Goal: Transaction & Acquisition: Subscribe to service/newsletter

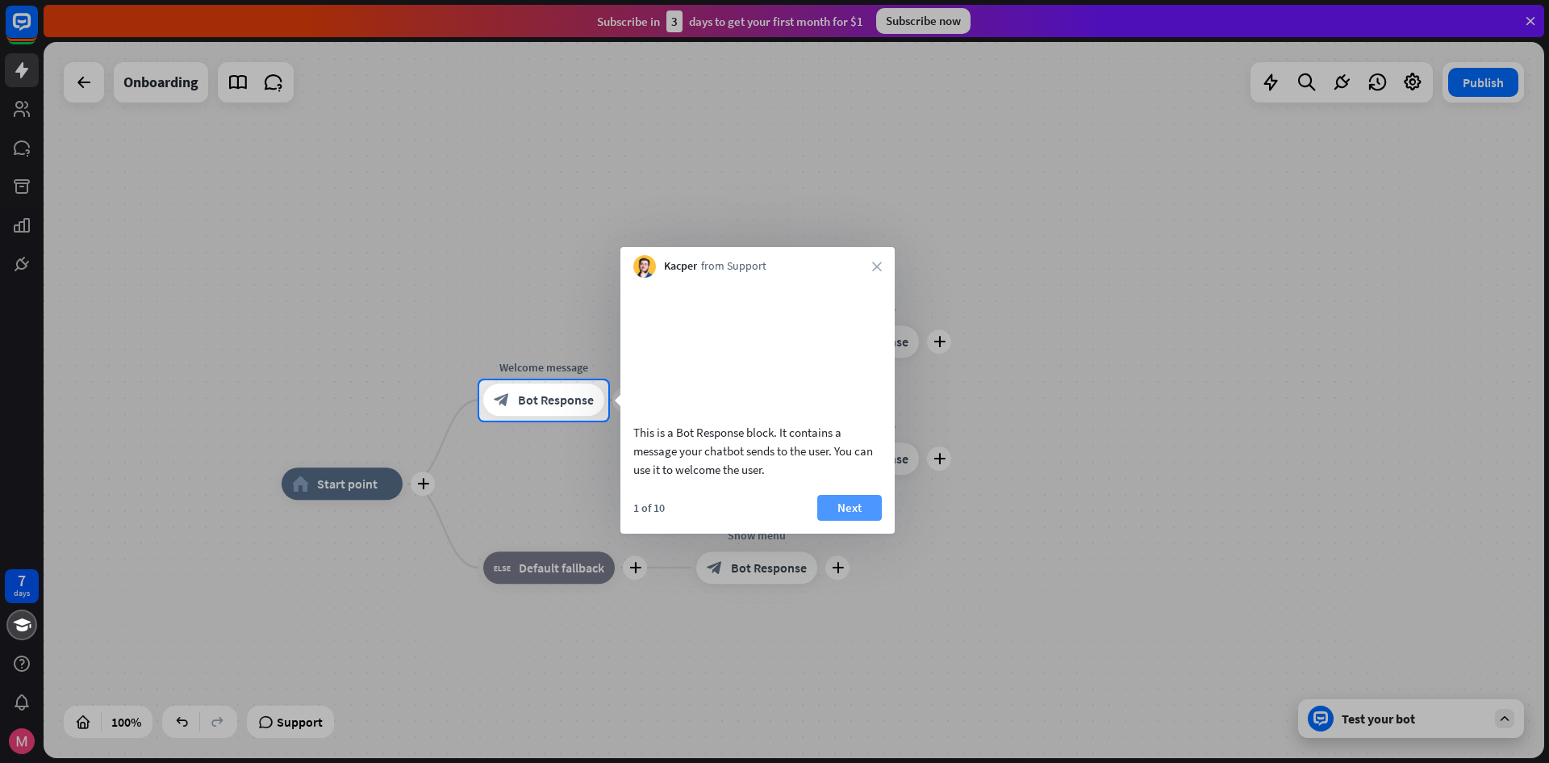
click at [872, 521] on button "Next" at bounding box center [849, 508] width 65 height 26
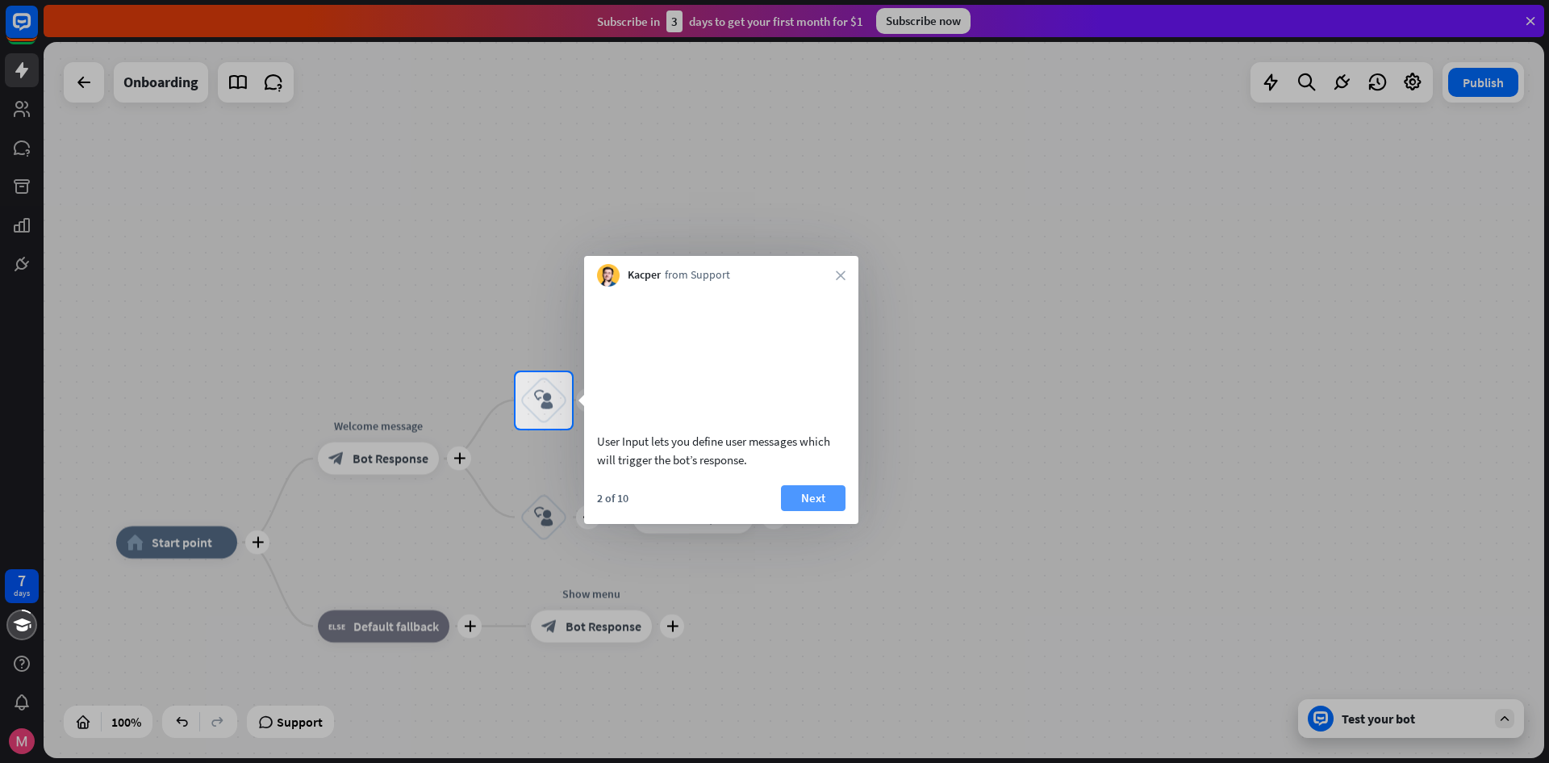
click at [826, 508] on button "Next" at bounding box center [813, 498] width 65 height 26
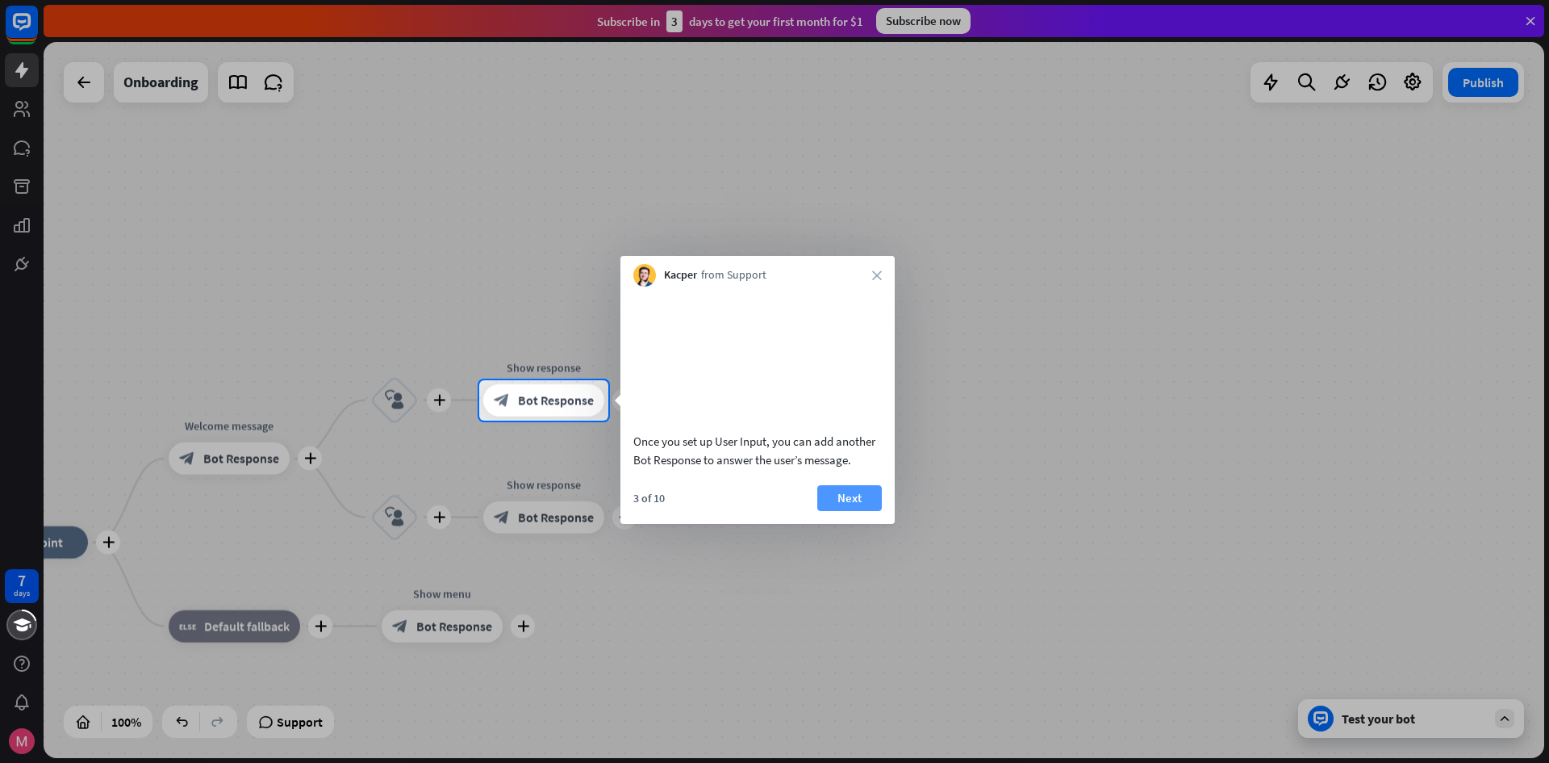
click at [852, 505] on button "Next" at bounding box center [849, 498] width 65 height 26
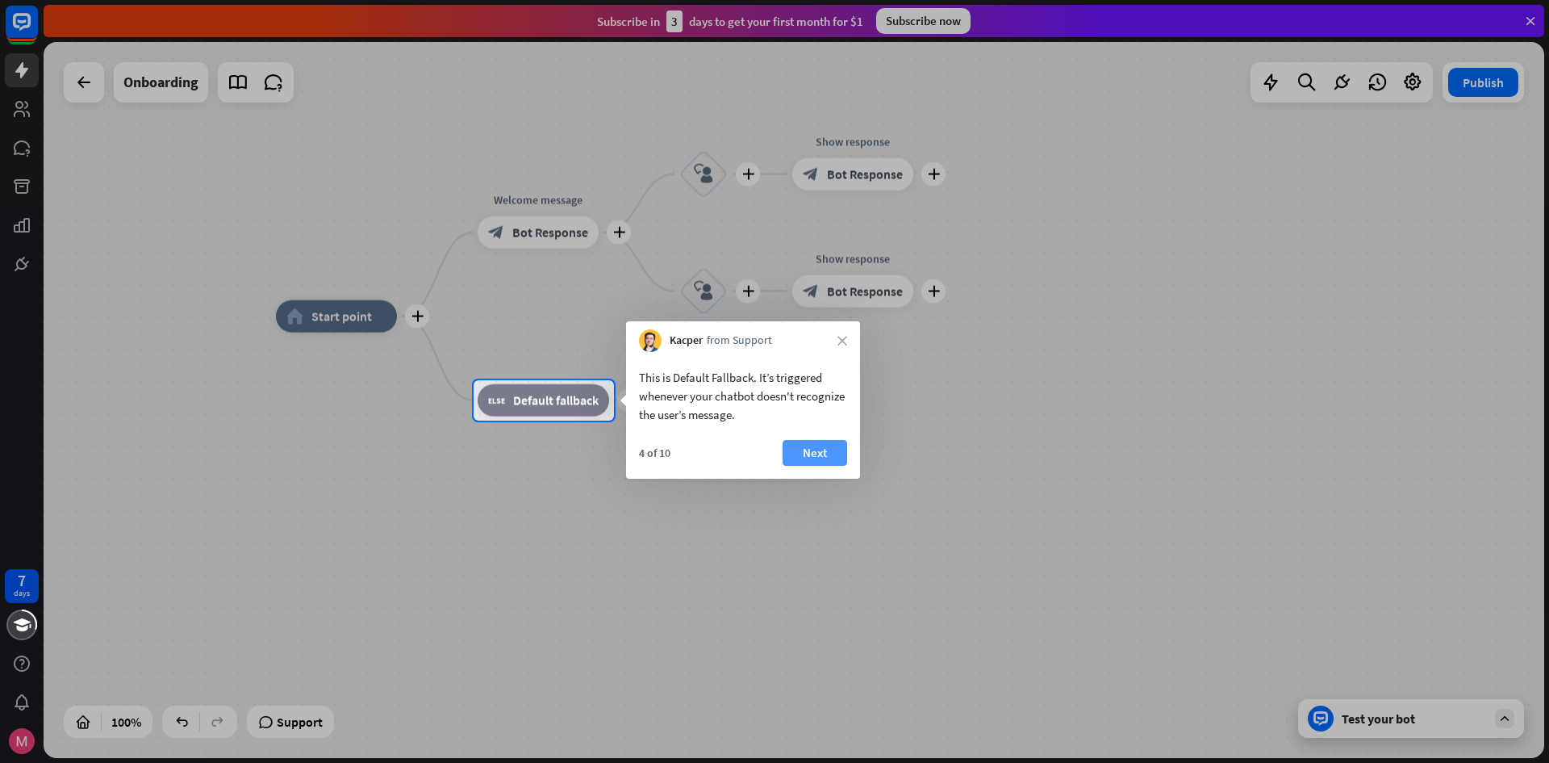
click at [830, 463] on button "Next" at bounding box center [815, 453] width 65 height 26
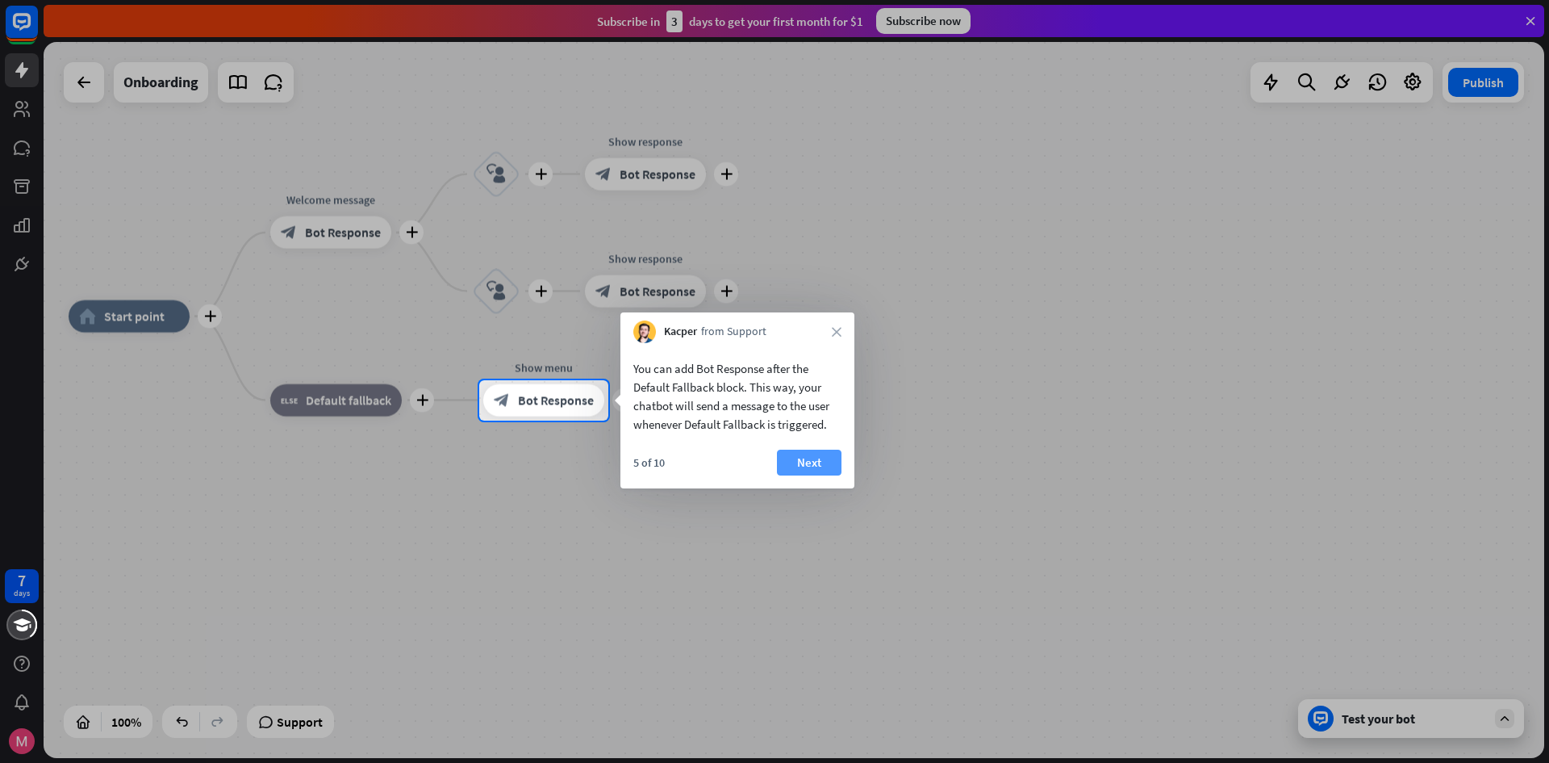
click at [818, 458] on button "Next" at bounding box center [809, 462] width 65 height 26
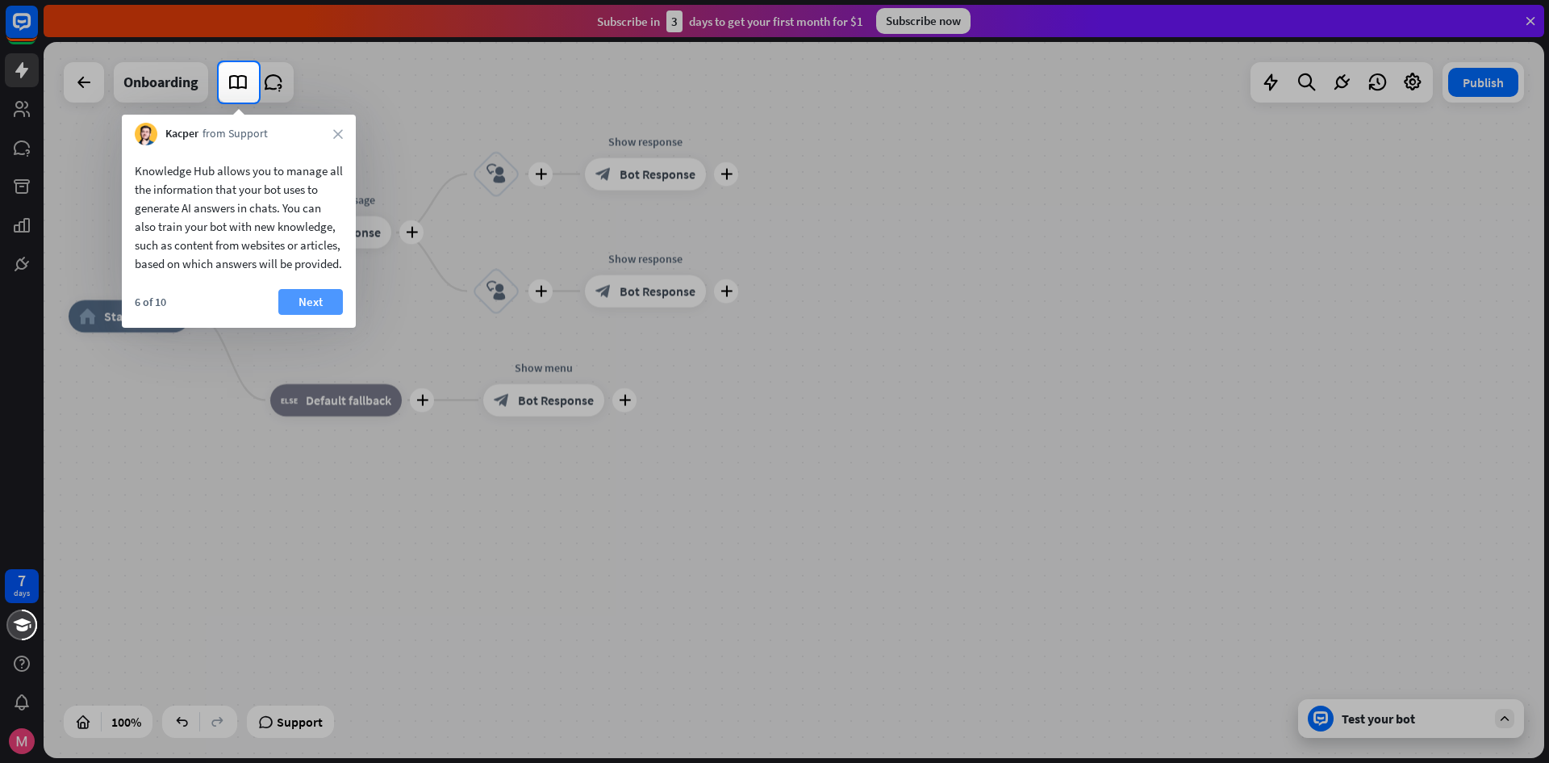
click at [301, 315] on button "Next" at bounding box center [310, 302] width 65 height 26
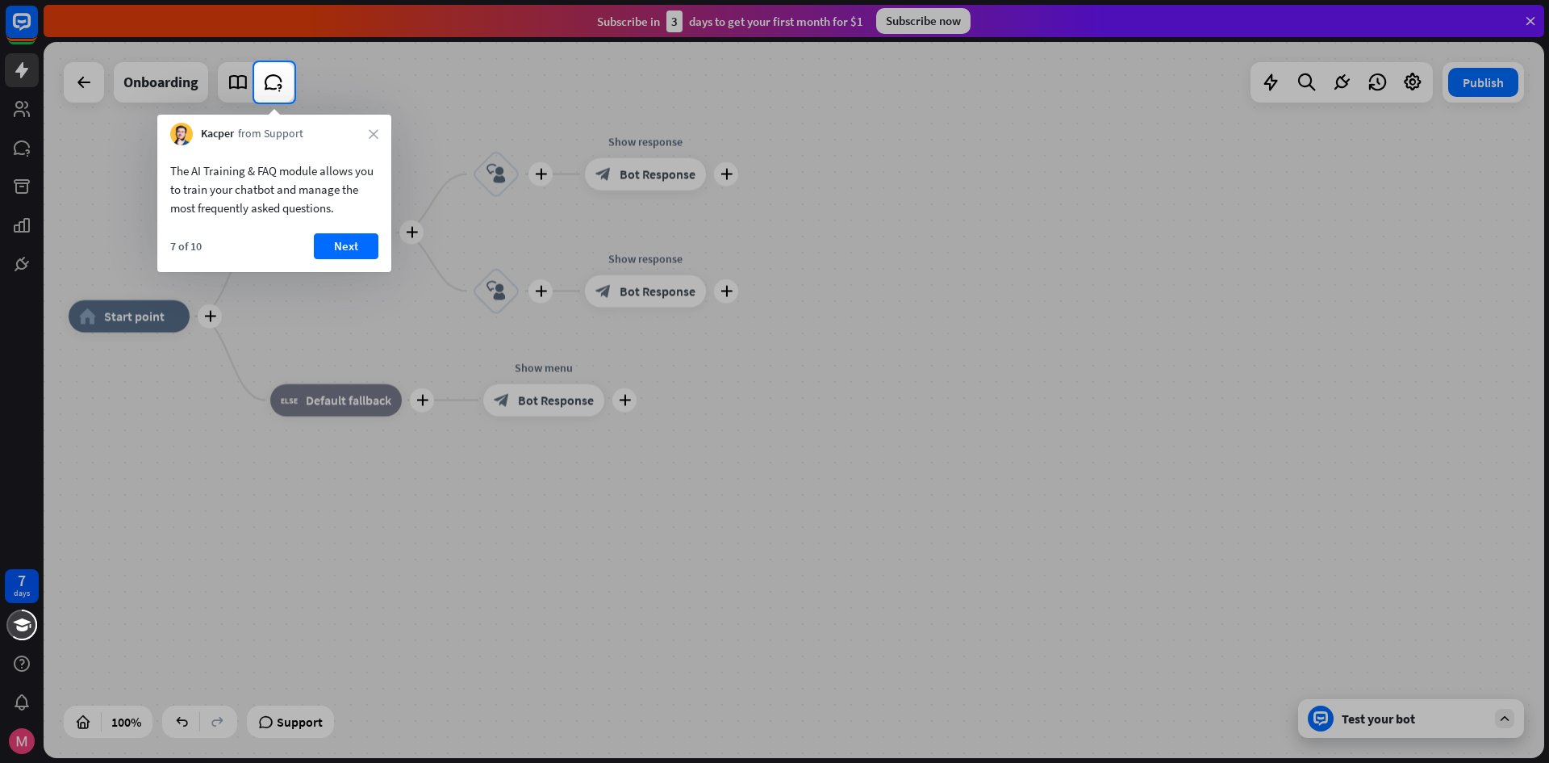
drag, startPoint x: 206, startPoint y: 423, endPoint x: 288, endPoint y: 453, distance: 87.6
click at [288, 453] on div at bounding box center [774, 432] width 1549 height 660
click at [345, 245] on button "Next" at bounding box center [346, 246] width 65 height 26
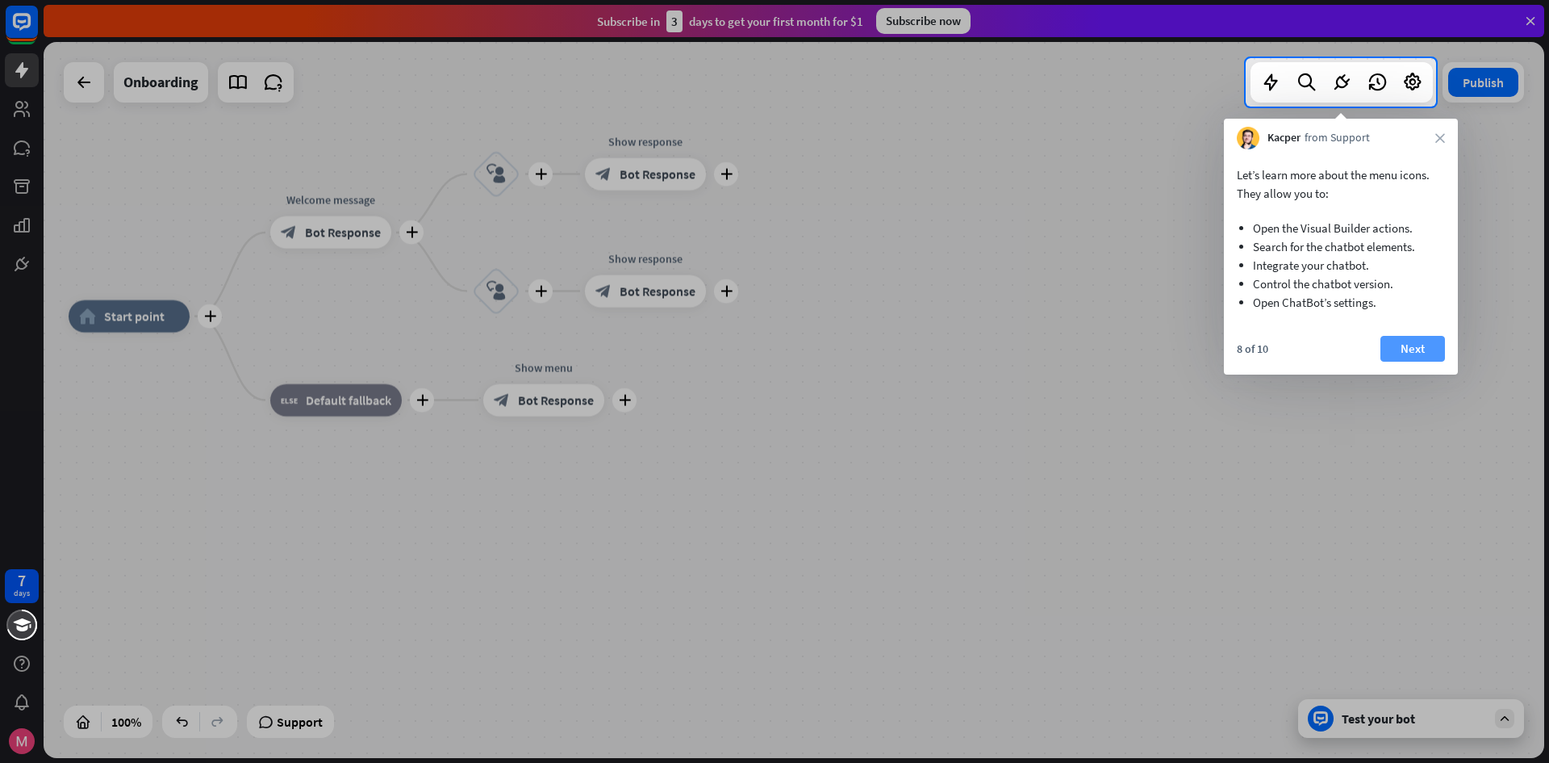
click at [1415, 336] on button "Next" at bounding box center [1413, 349] width 65 height 26
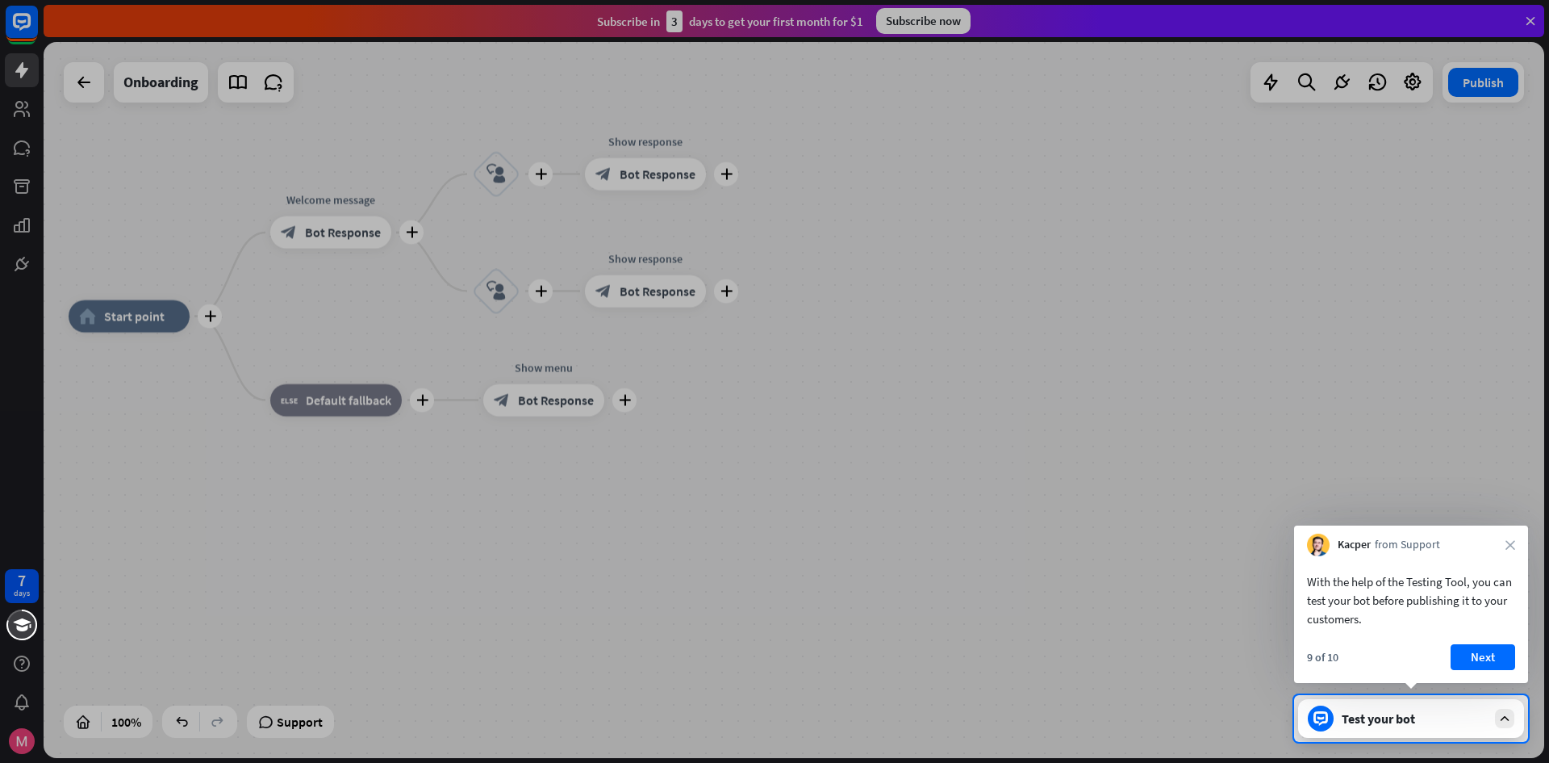
click at [1043, 374] on div at bounding box center [774, 347] width 1549 height 695
click at [1490, 648] on button "Next" at bounding box center [1483, 657] width 65 height 26
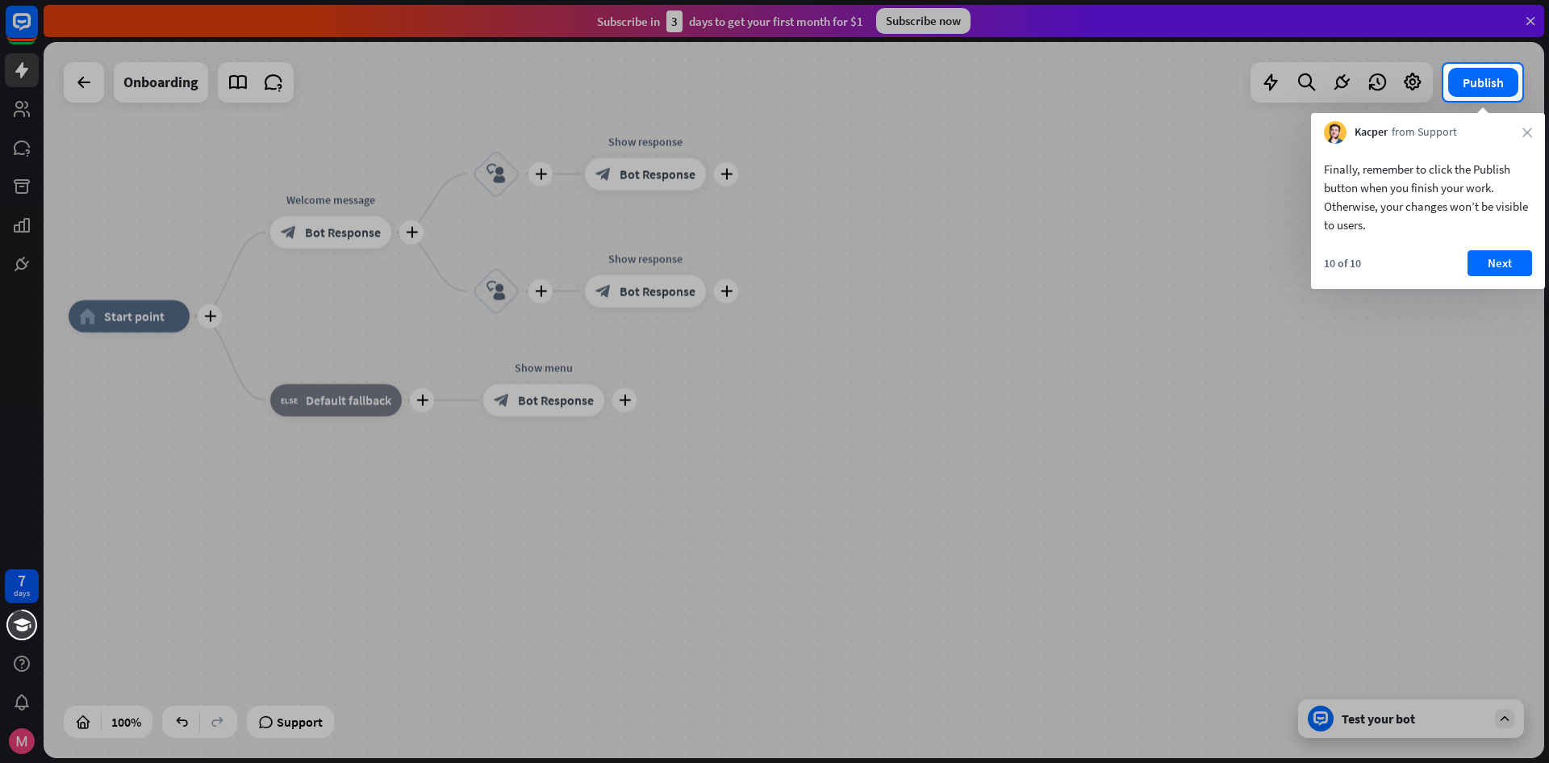
click at [1467, 269] on div "10 of 10 Next" at bounding box center [1428, 269] width 234 height 39
click at [1478, 265] on button "Next" at bounding box center [1500, 263] width 65 height 26
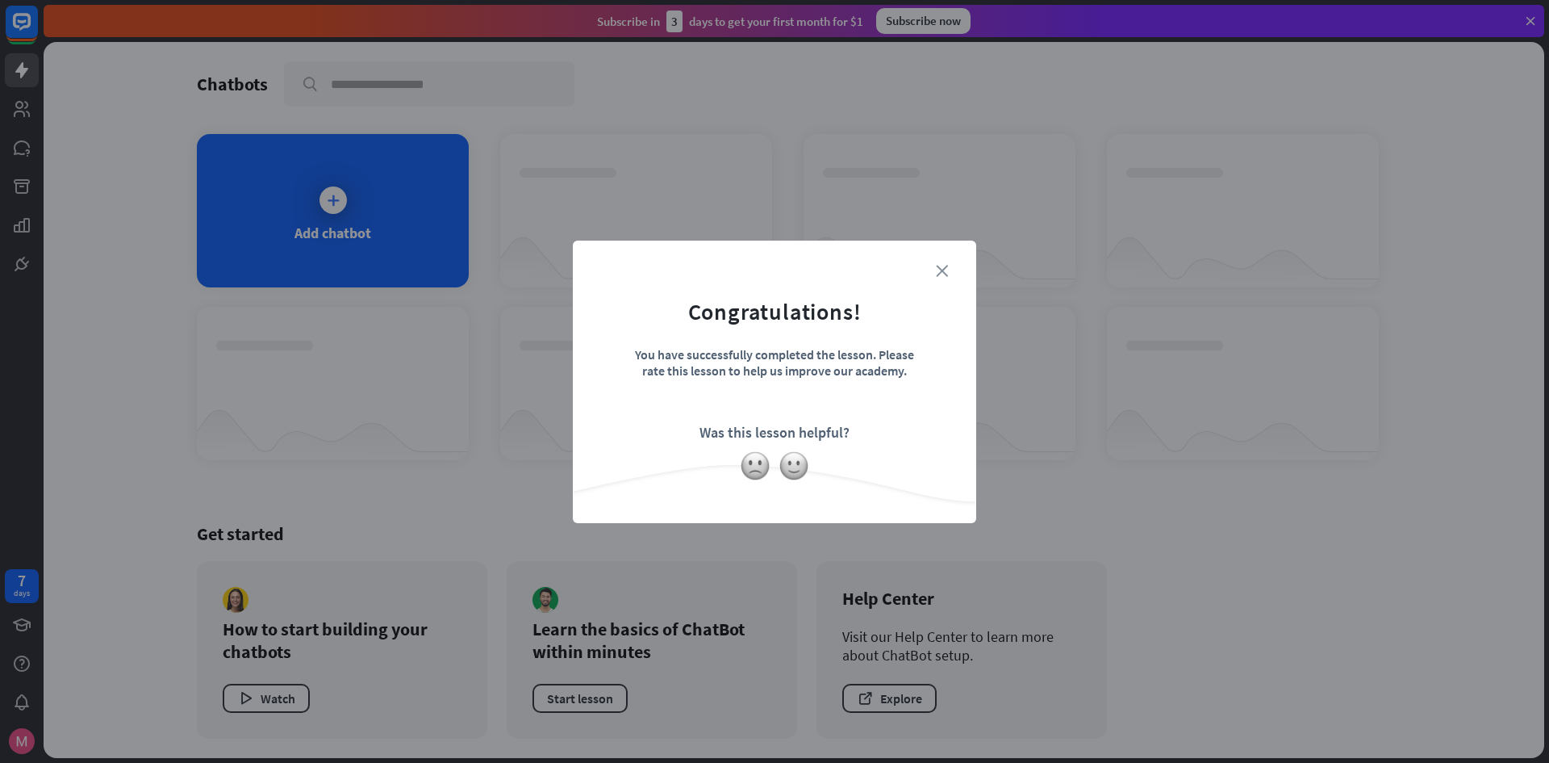
click at [946, 276] on icon "close" at bounding box center [942, 271] width 12 height 12
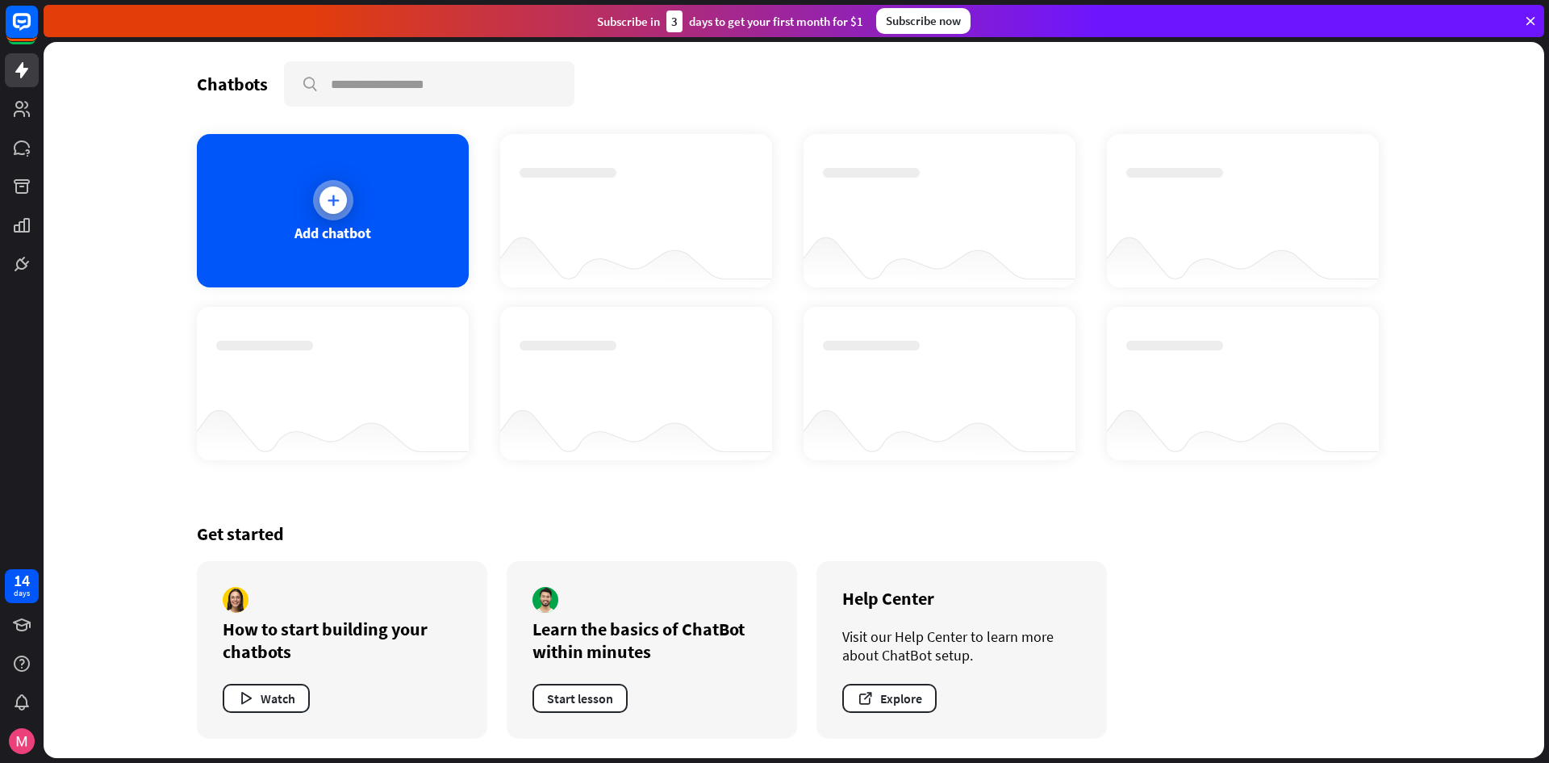
click at [291, 224] on div "Add chatbot" at bounding box center [333, 210] width 272 height 153
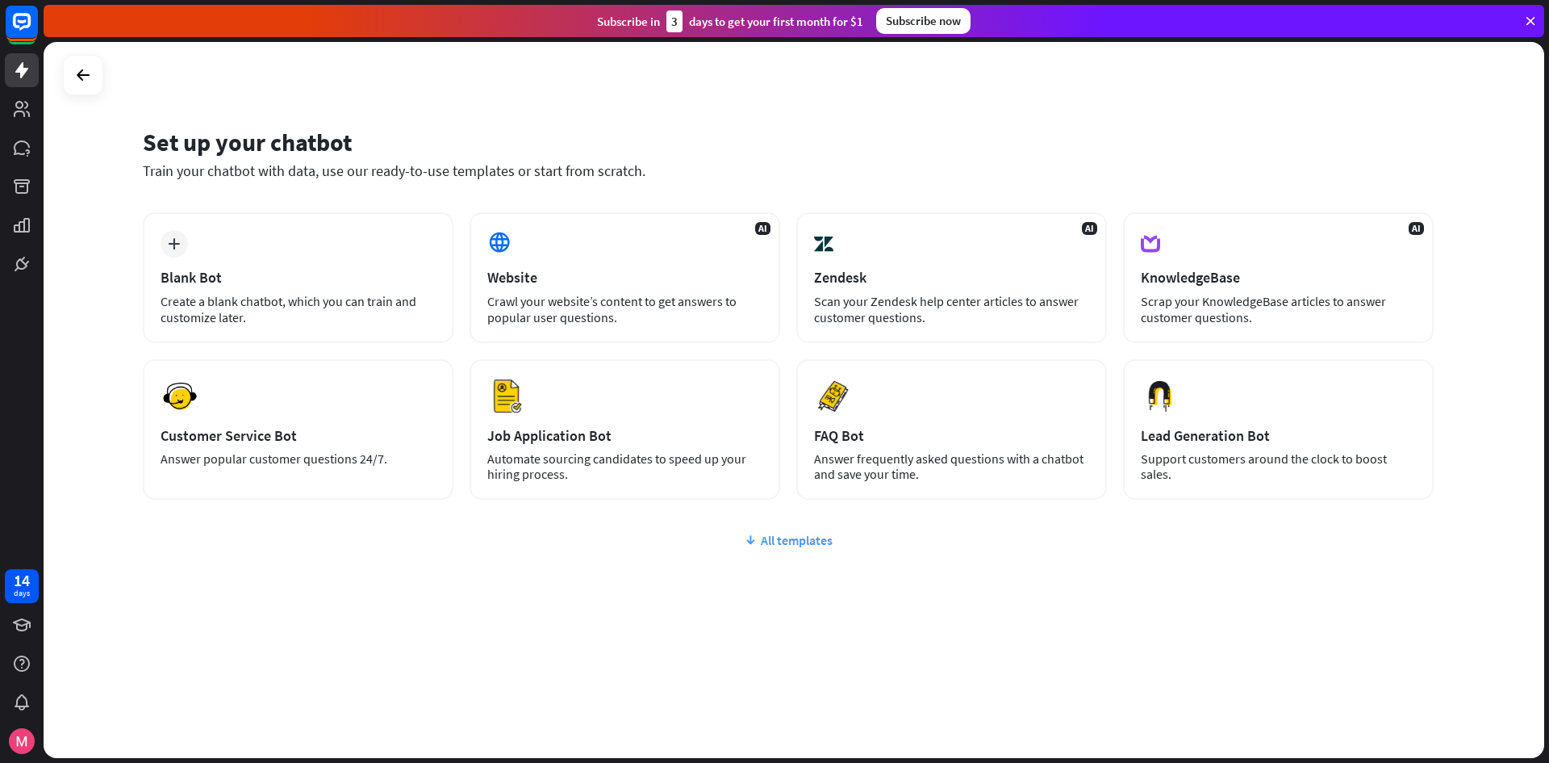
click at [760, 537] on div "All templates" at bounding box center [788, 540] width 1291 height 16
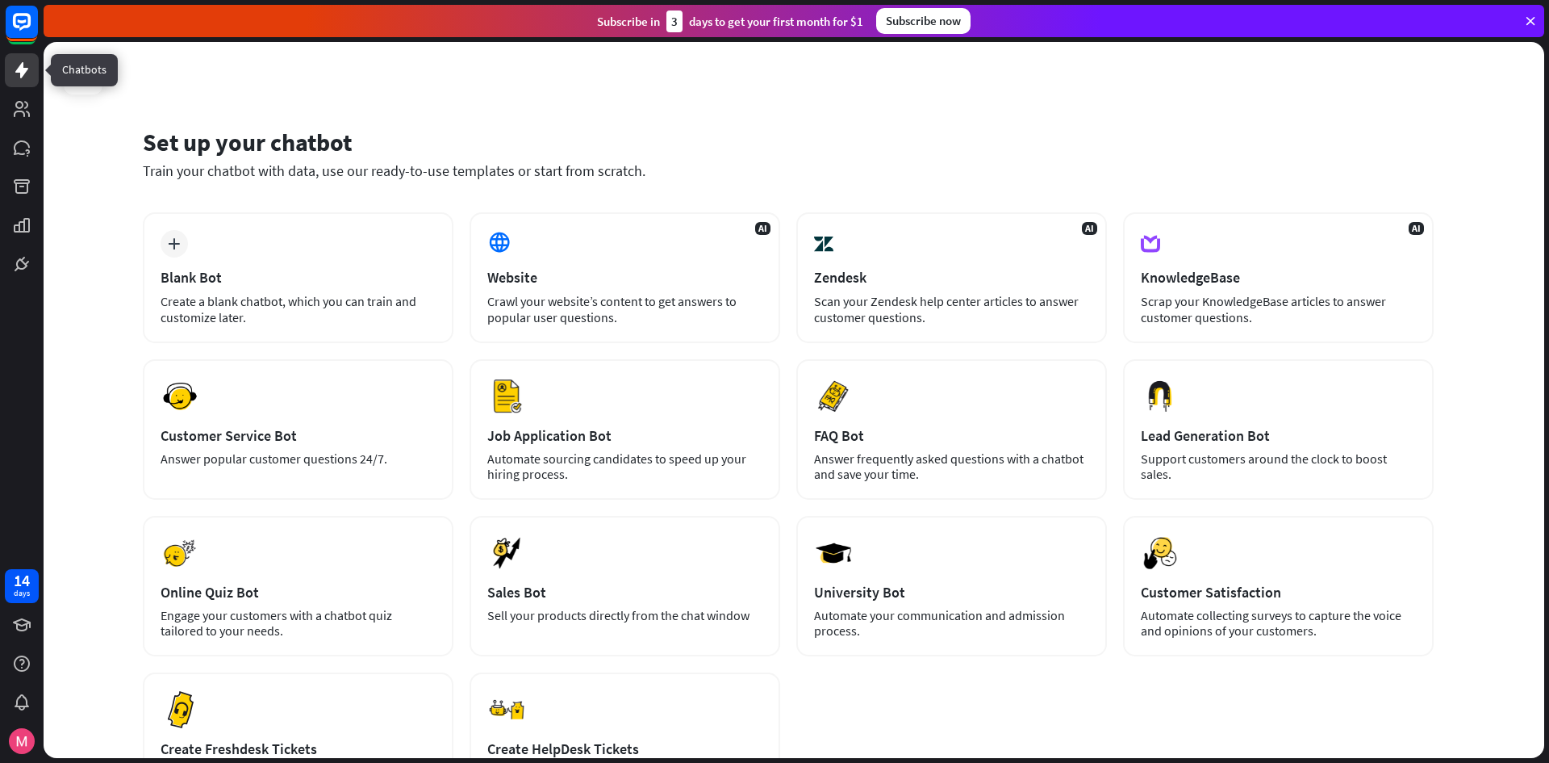
click at [26, 78] on icon at bounding box center [21, 70] width 19 height 19
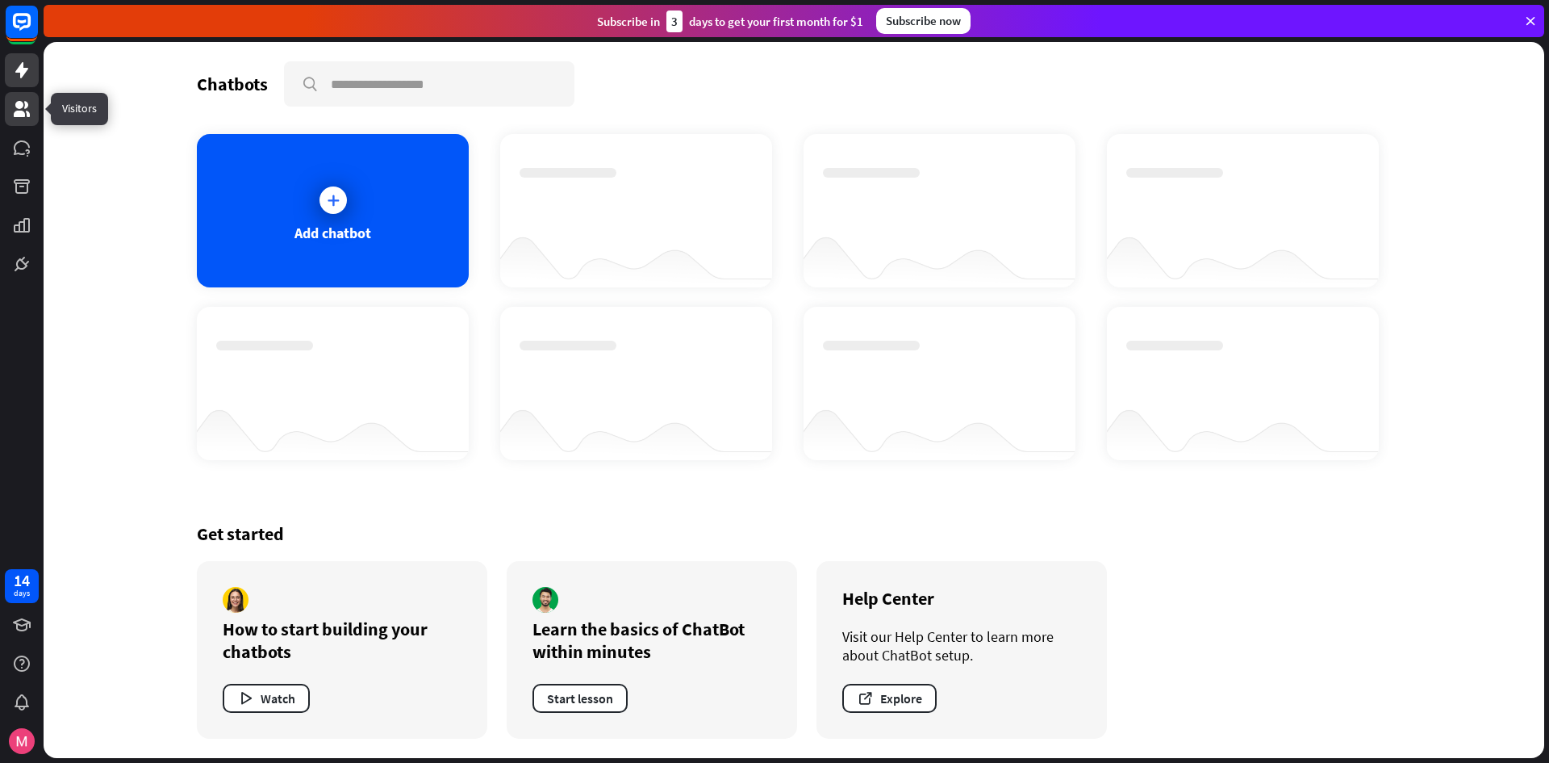
click at [13, 98] on link at bounding box center [22, 109] width 34 height 34
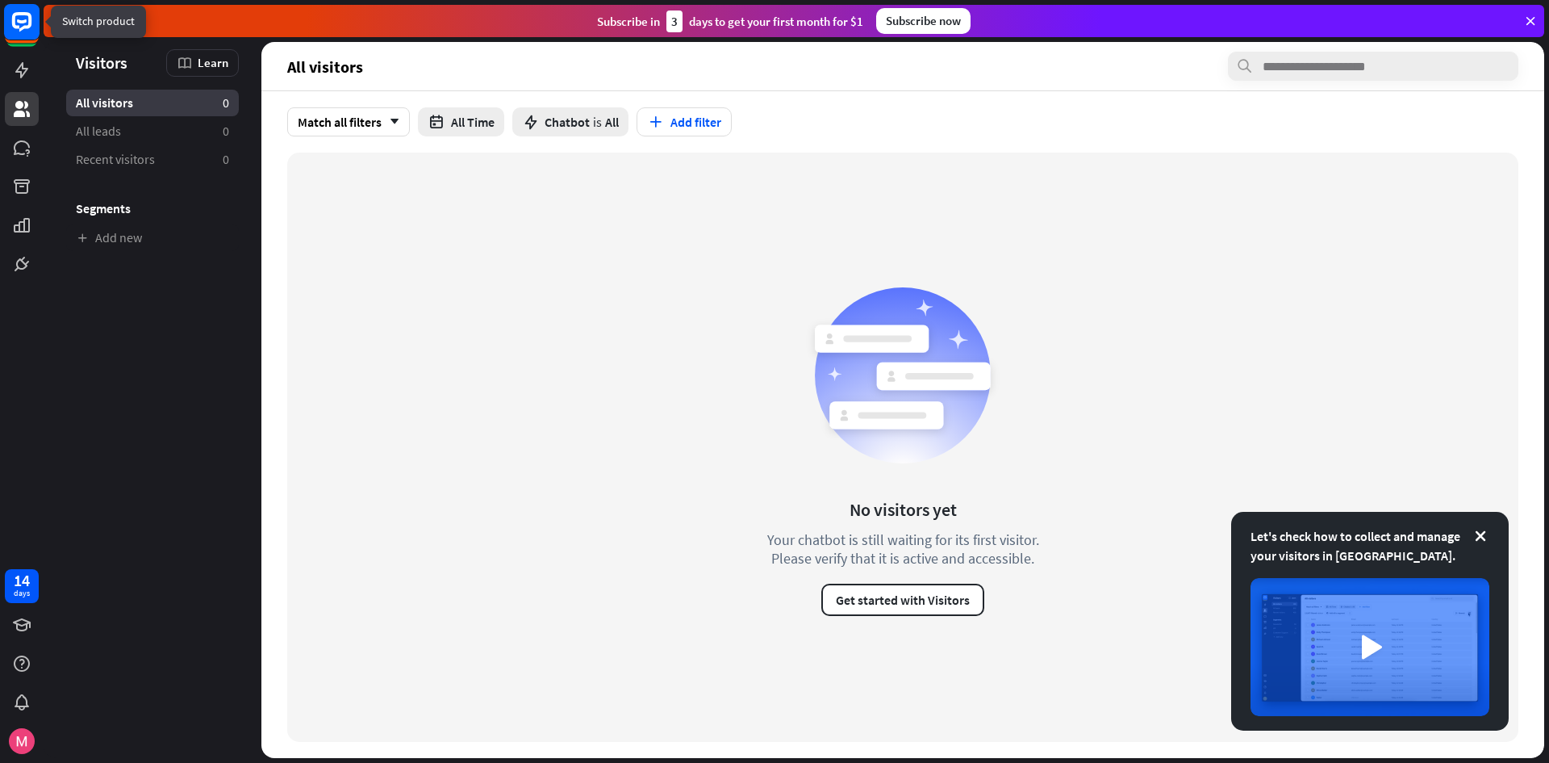
click at [22, 21] on icon at bounding box center [22, 21] width 10 height 4
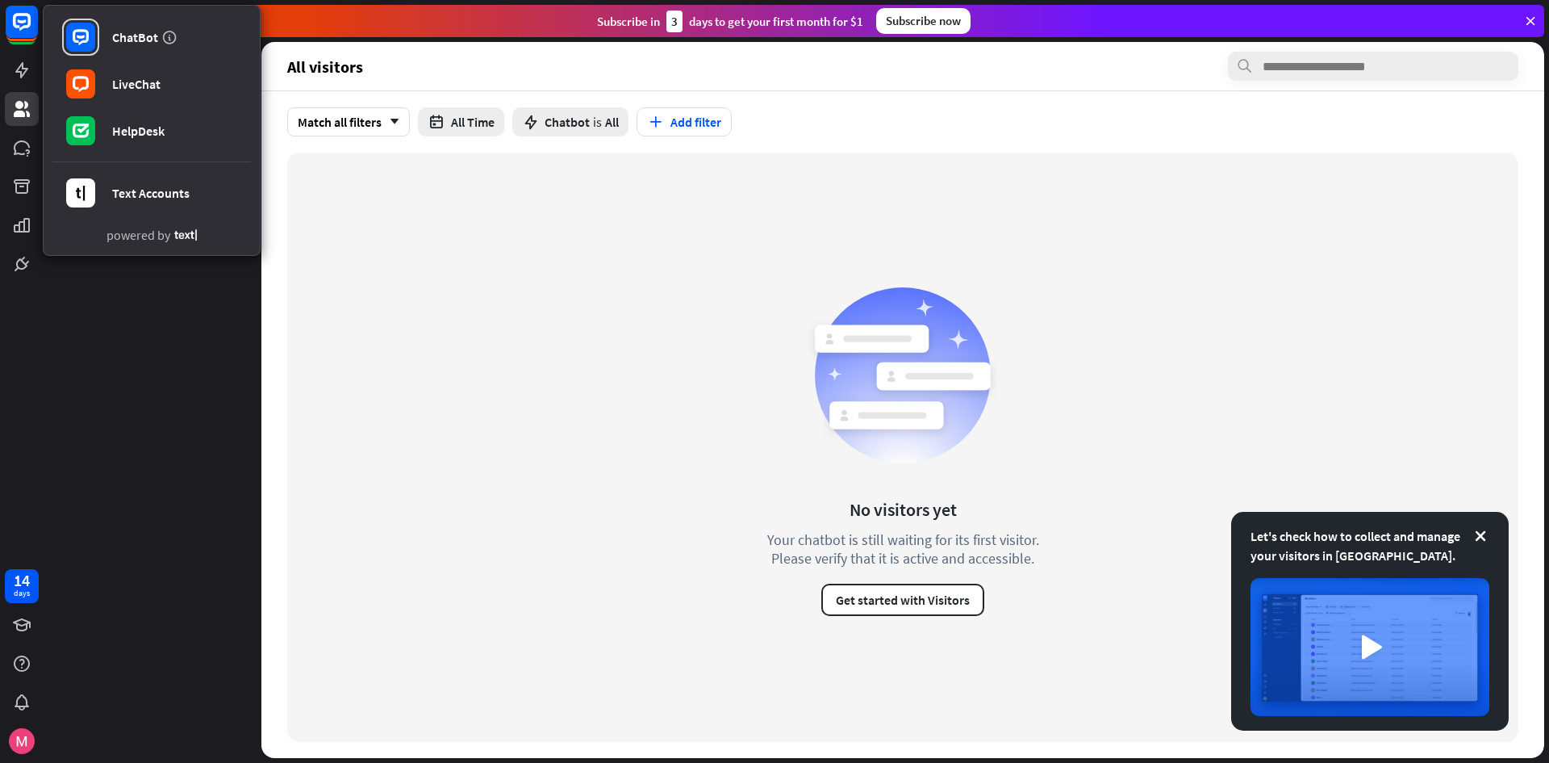
click at [110, 496] on aside "Let's check how to collect and manage your visitors in [GEOGRAPHIC_DATA]. Visit…" at bounding box center [153, 400] width 218 height 716
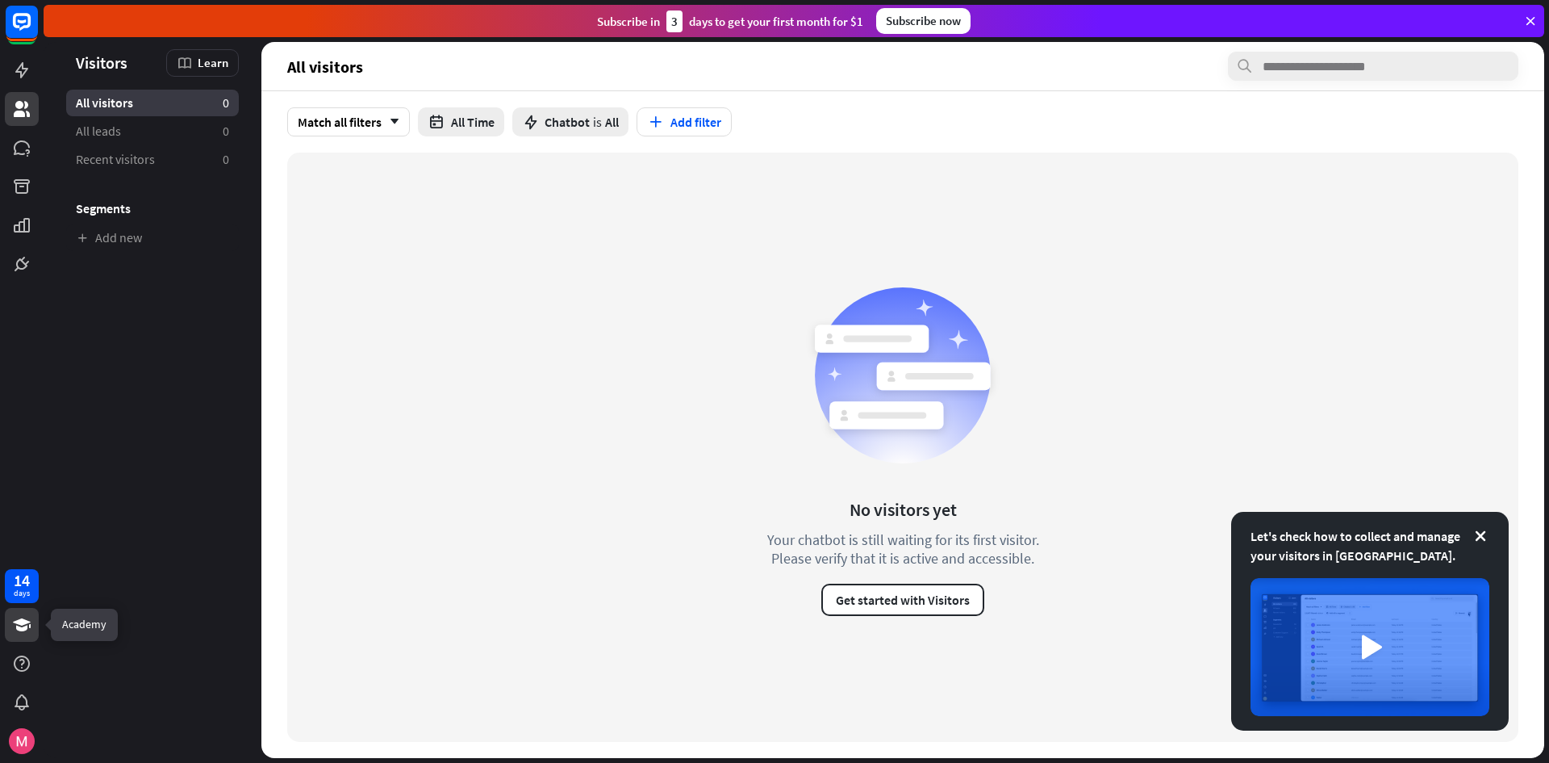
click at [11, 622] on link at bounding box center [22, 625] width 34 height 34
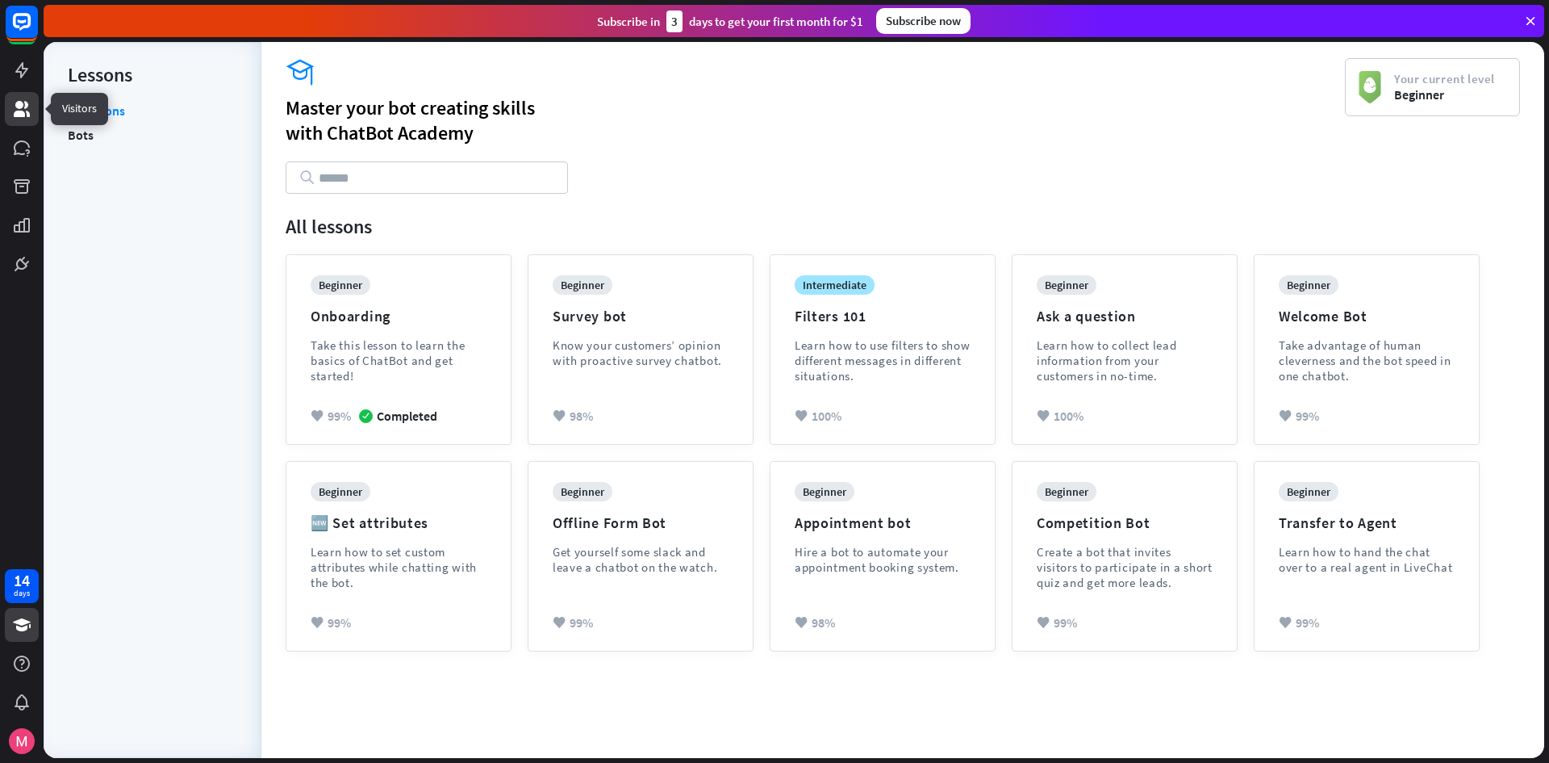
click at [27, 109] on icon at bounding box center [21, 108] width 19 height 19
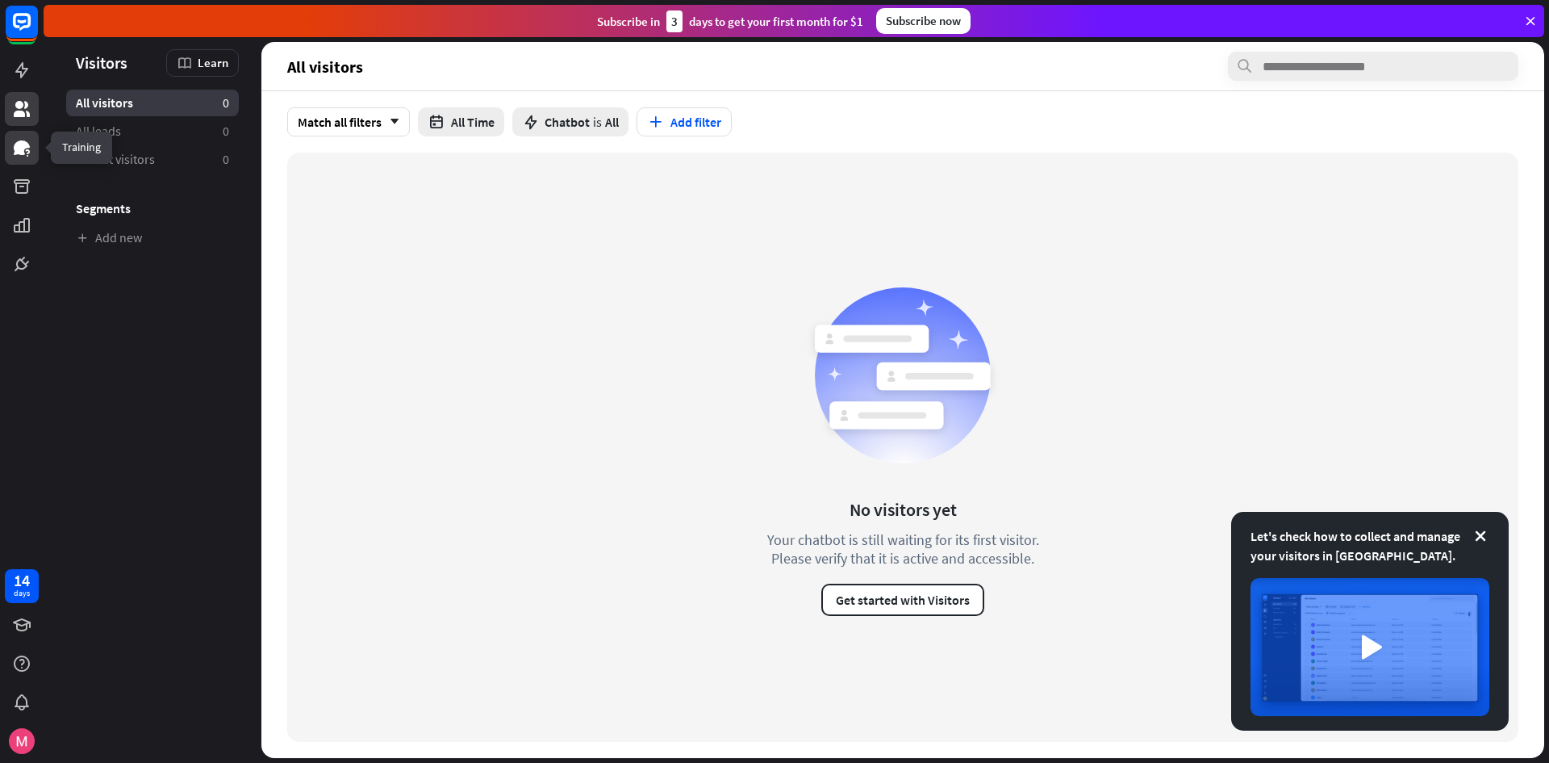
click at [24, 148] on icon at bounding box center [22, 147] width 16 height 15
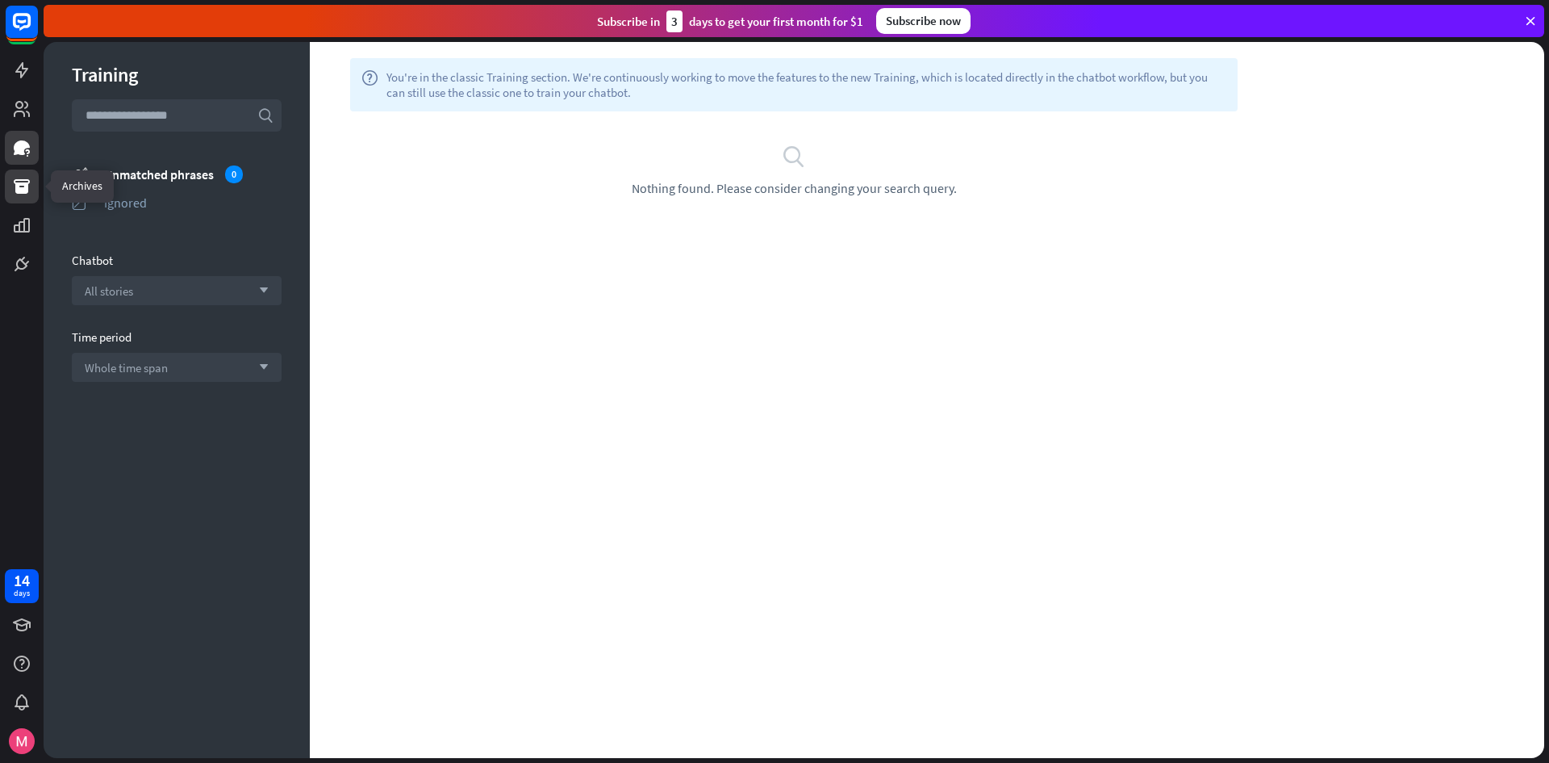
click at [16, 184] on icon at bounding box center [22, 186] width 16 height 15
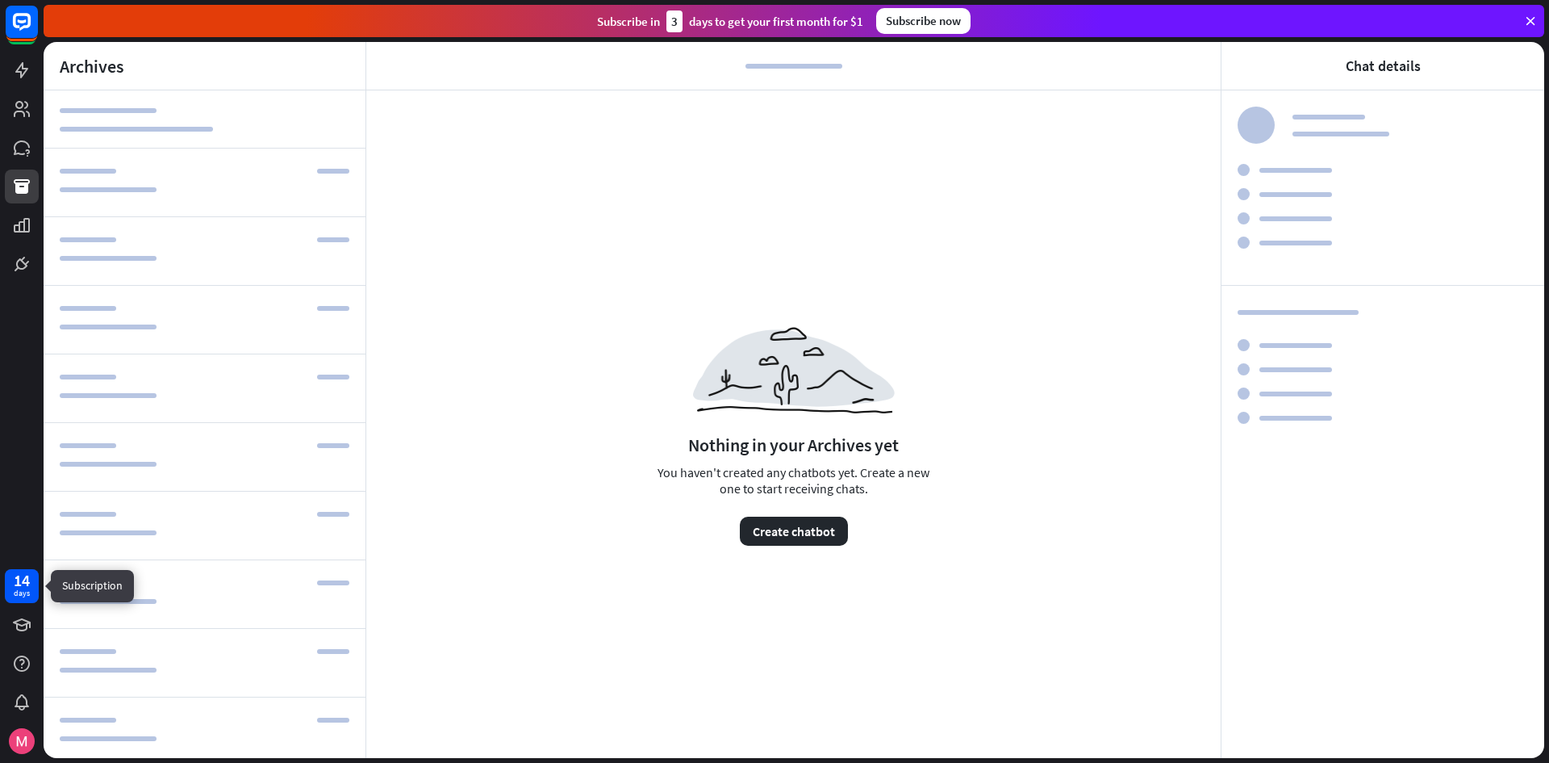
click at [15, 578] on div "14" at bounding box center [22, 580] width 16 height 15
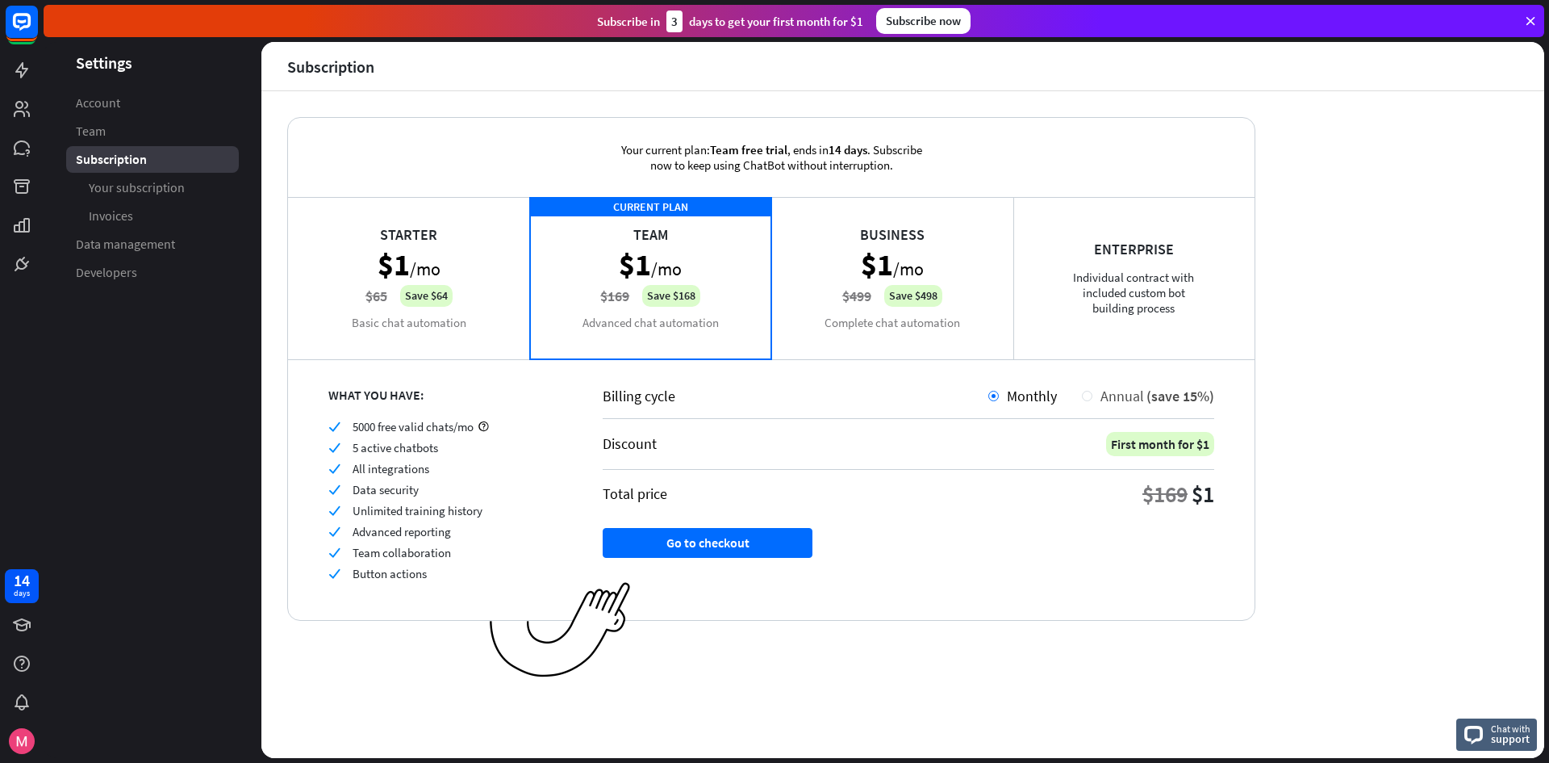
click at [1094, 391] on div "Annual (save 15%)" at bounding box center [1154, 396] width 122 height 19
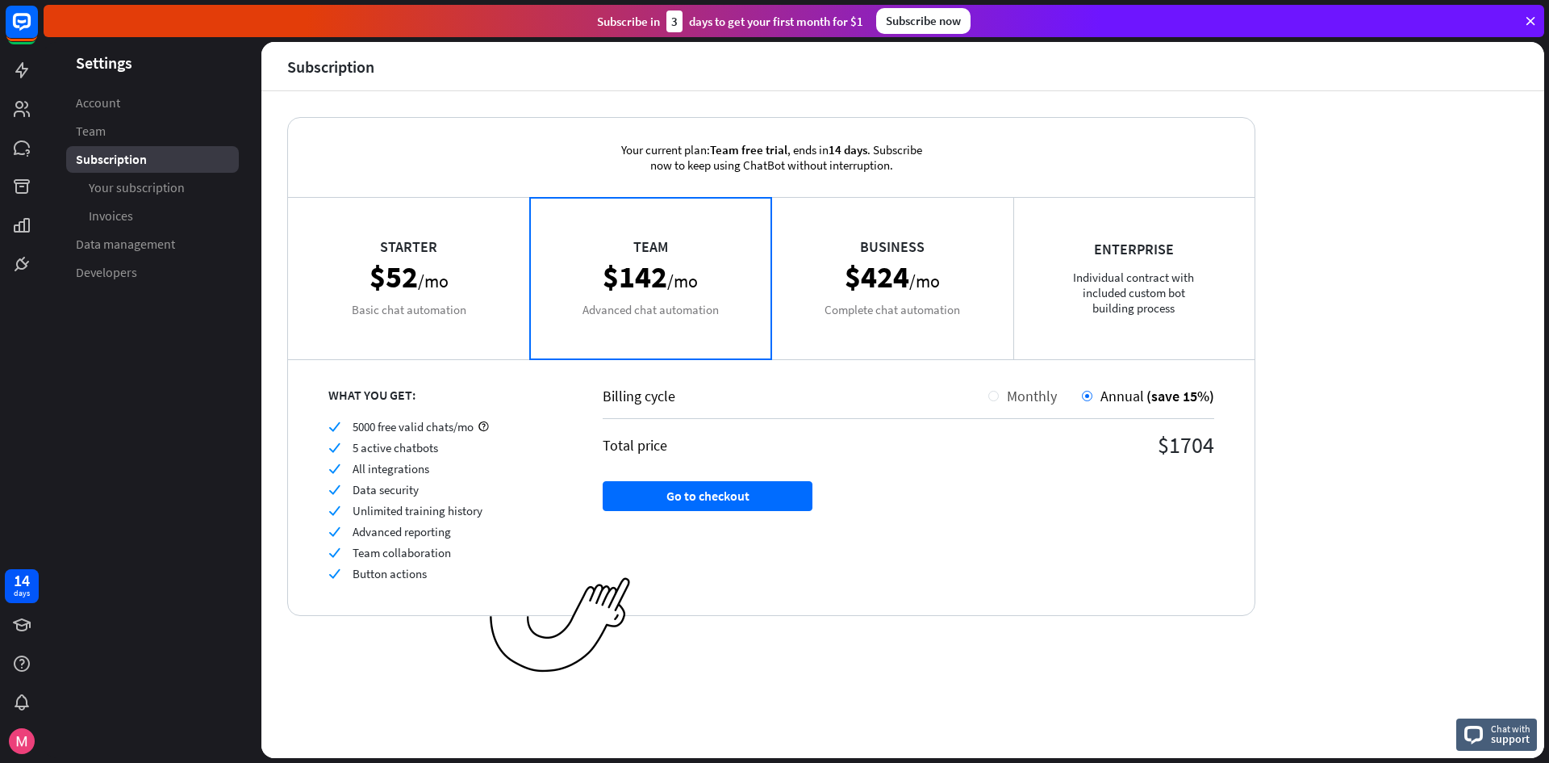
click at [1042, 396] on span "Monthly" at bounding box center [1032, 396] width 50 height 19
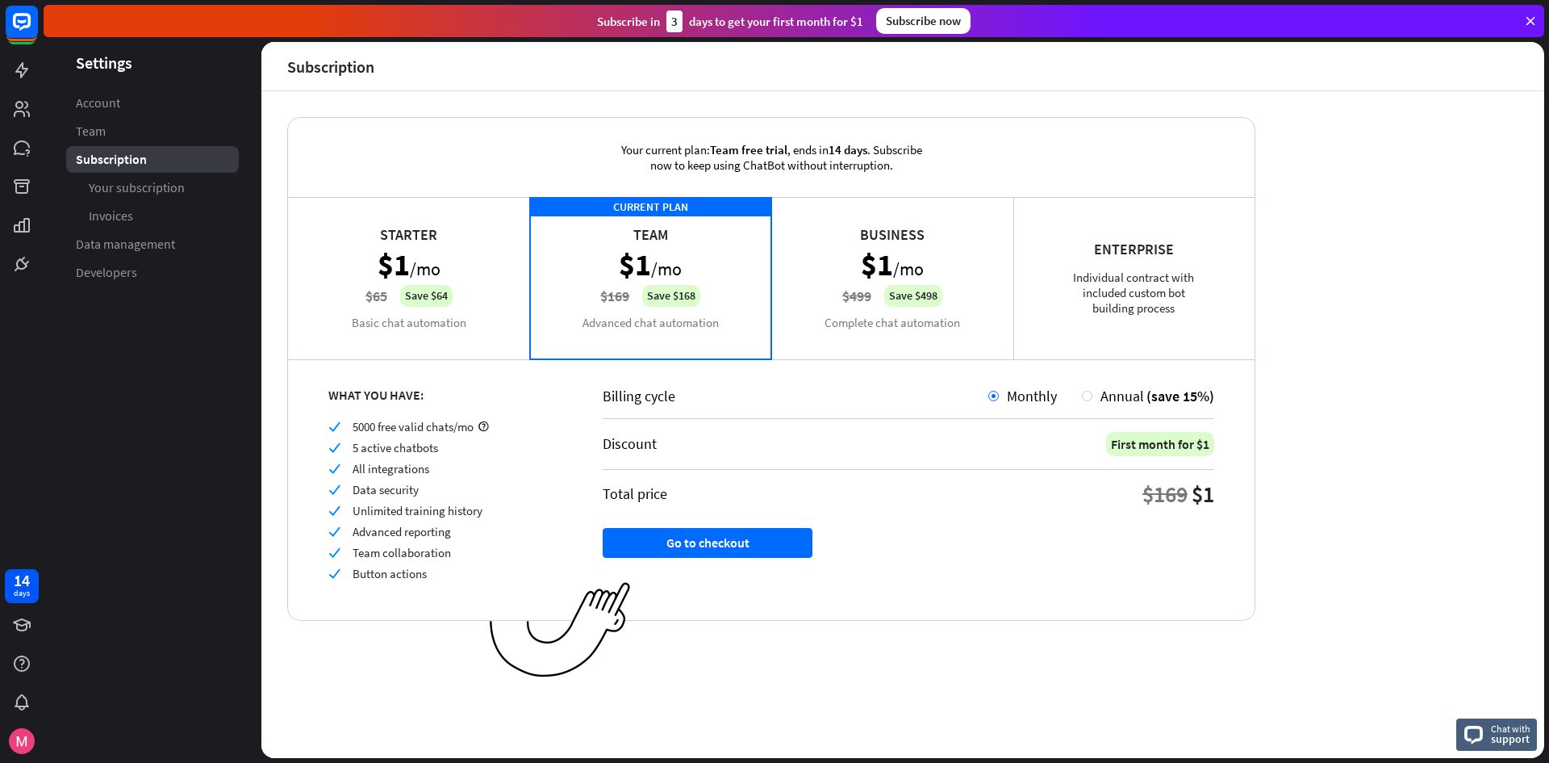
click at [863, 336] on div "Business $1 /mo $499 Save $498 Complete chat automation" at bounding box center [892, 277] width 242 height 161
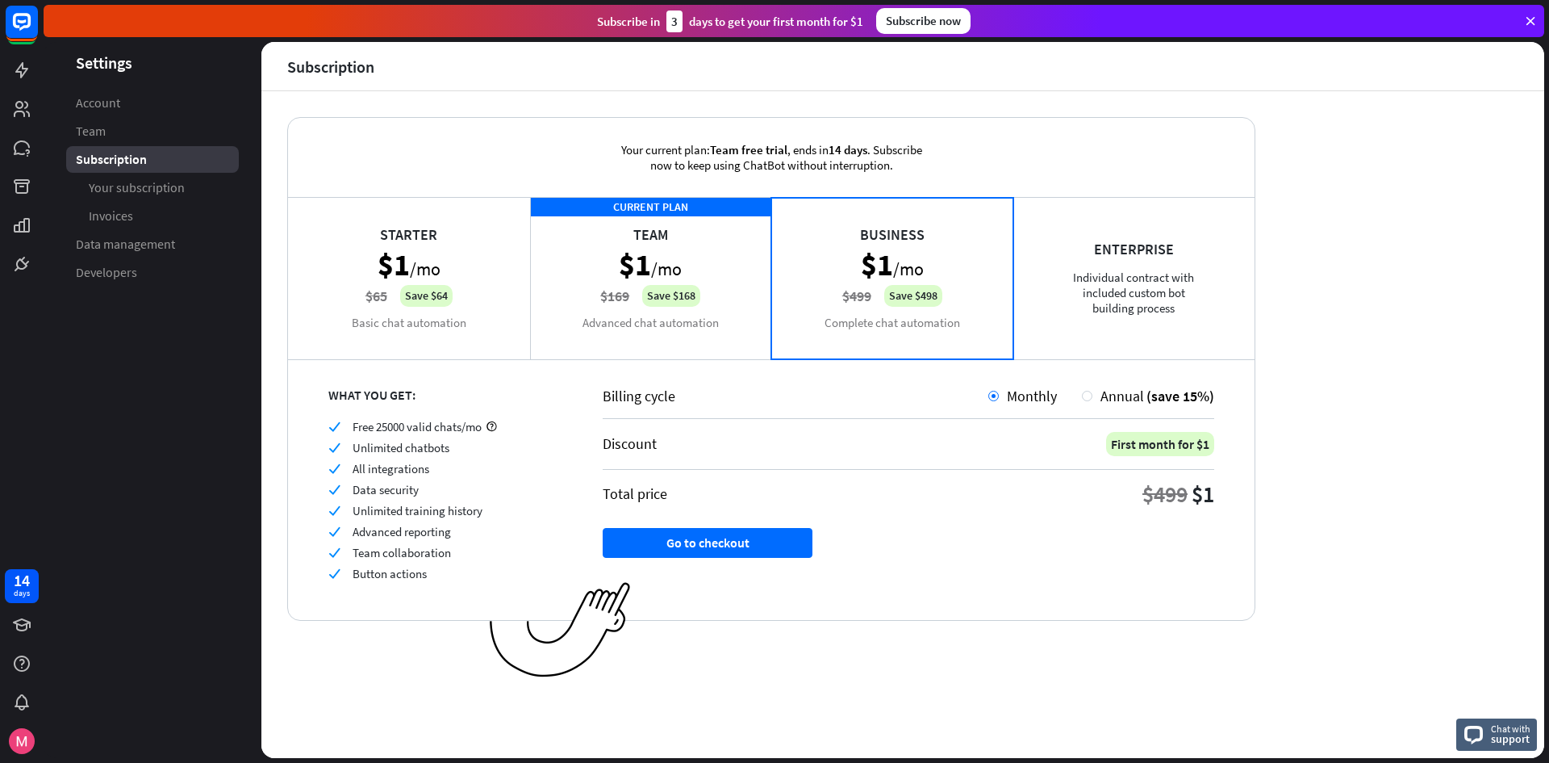
click at [624, 221] on div "CURRENT PLAN Team $1 /mo $169 Save $168 Advanced chat automation" at bounding box center [651, 277] width 242 height 161
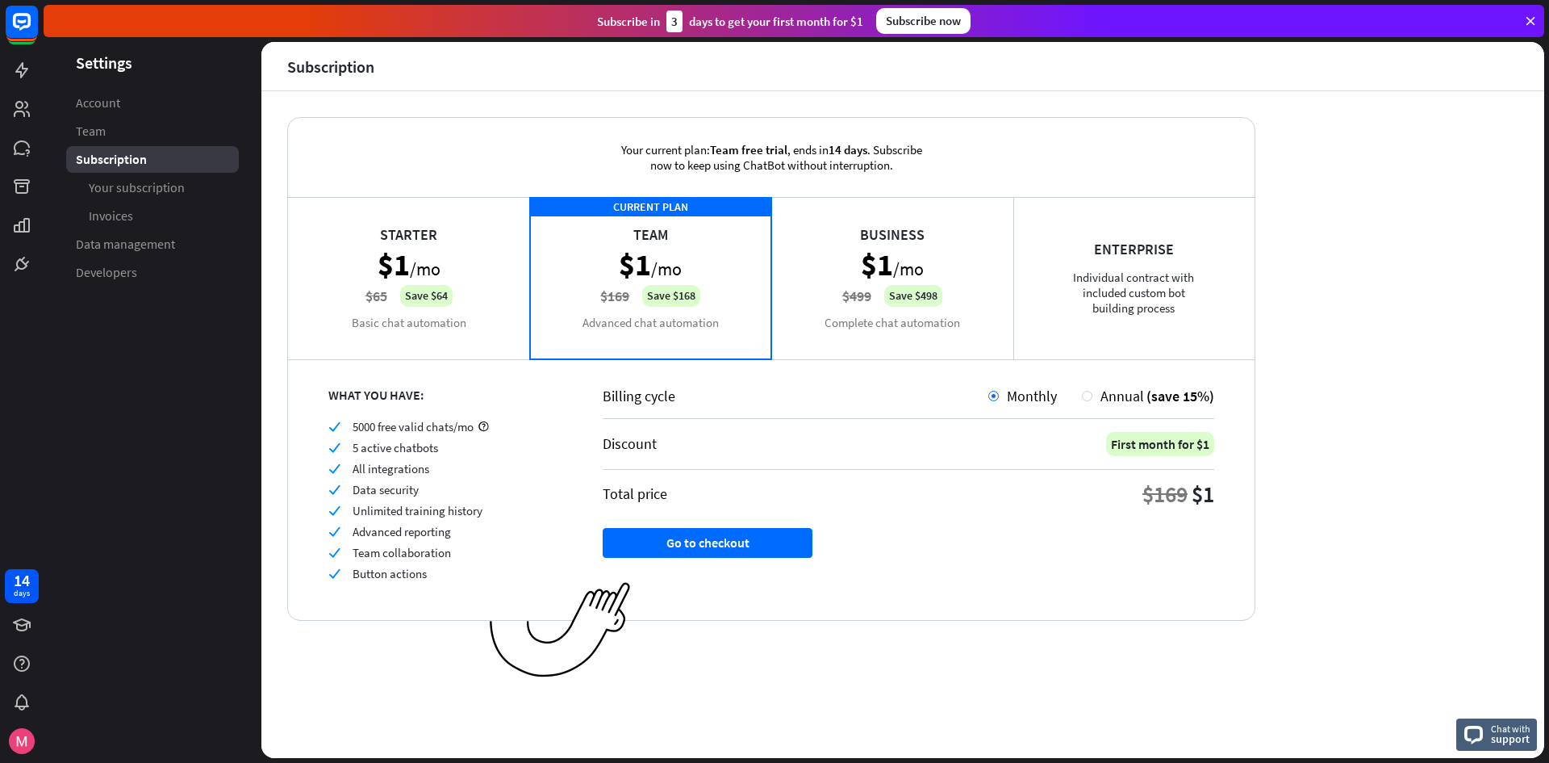
click at [475, 306] on div "Starter $1 /mo $65 Save $64 Basic chat automation" at bounding box center [409, 277] width 242 height 161
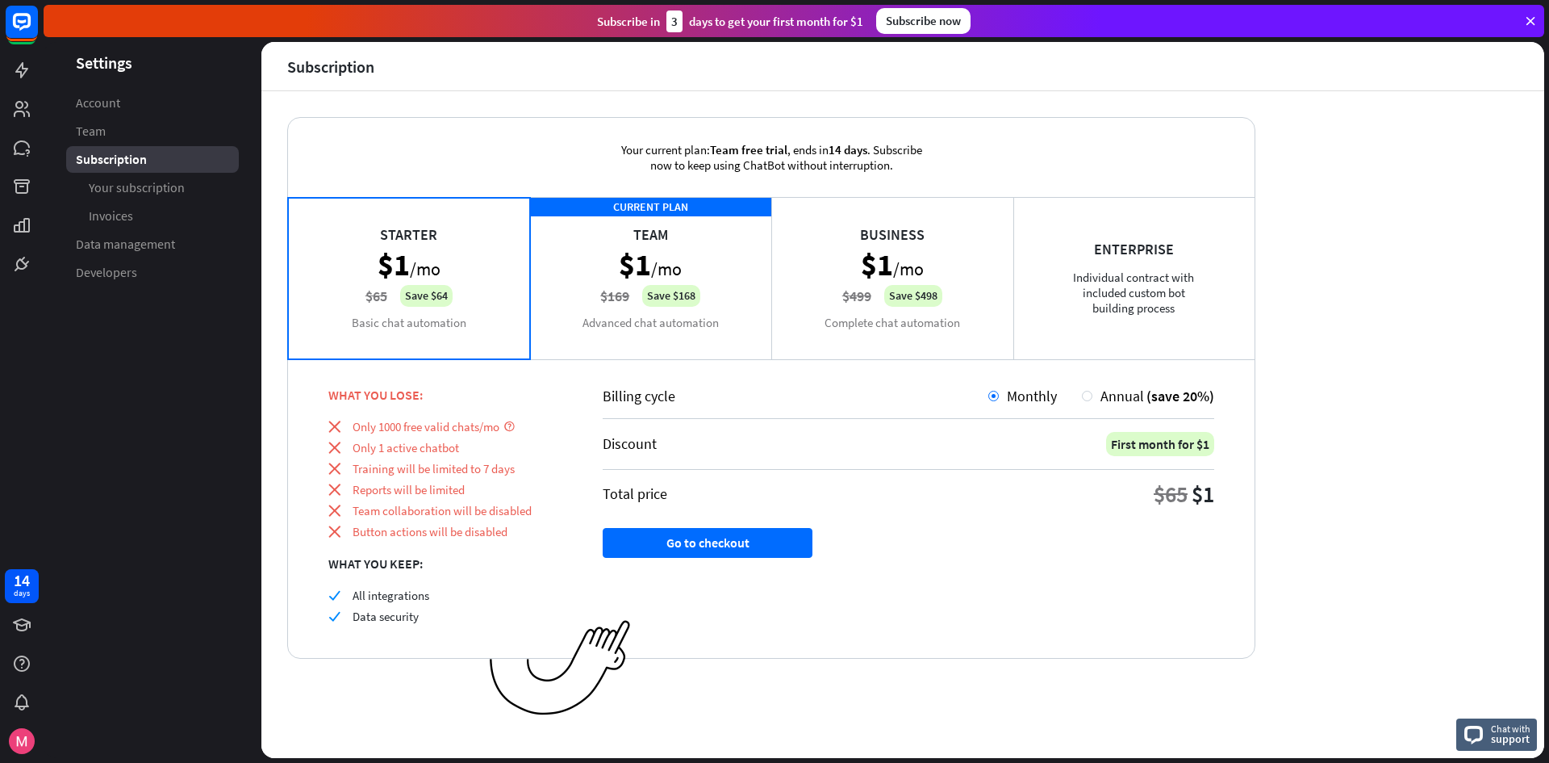
click at [573, 295] on div "CURRENT PLAN Team $1 /mo $169 Save $168 Advanced chat automation" at bounding box center [651, 277] width 242 height 161
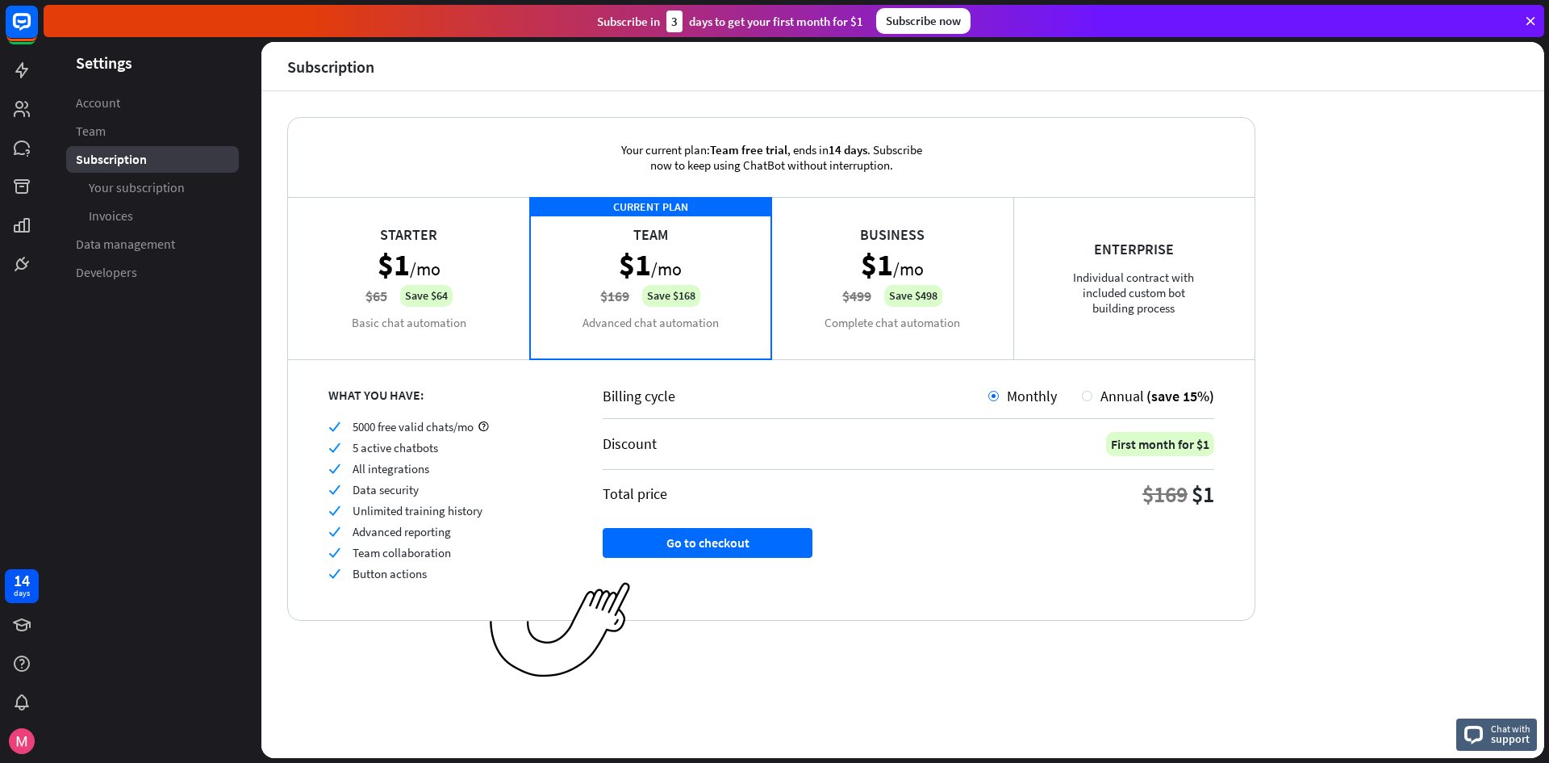
click at [935, 10] on div "Subscribe now" at bounding box center [923, 21] width 94 height 26
click at [914, 25] on div "Subscribe now" at bounding box center [923, 21] width 94 height 26
click at [933, 17] on div "Subscribe now" at bounding box center [923, 21] width 94 height 26
click at [858, 296] on div "Business $1 /mo $499 Save $498 Complete chat automation" at bounding box center [892, 277] width 242 height 161
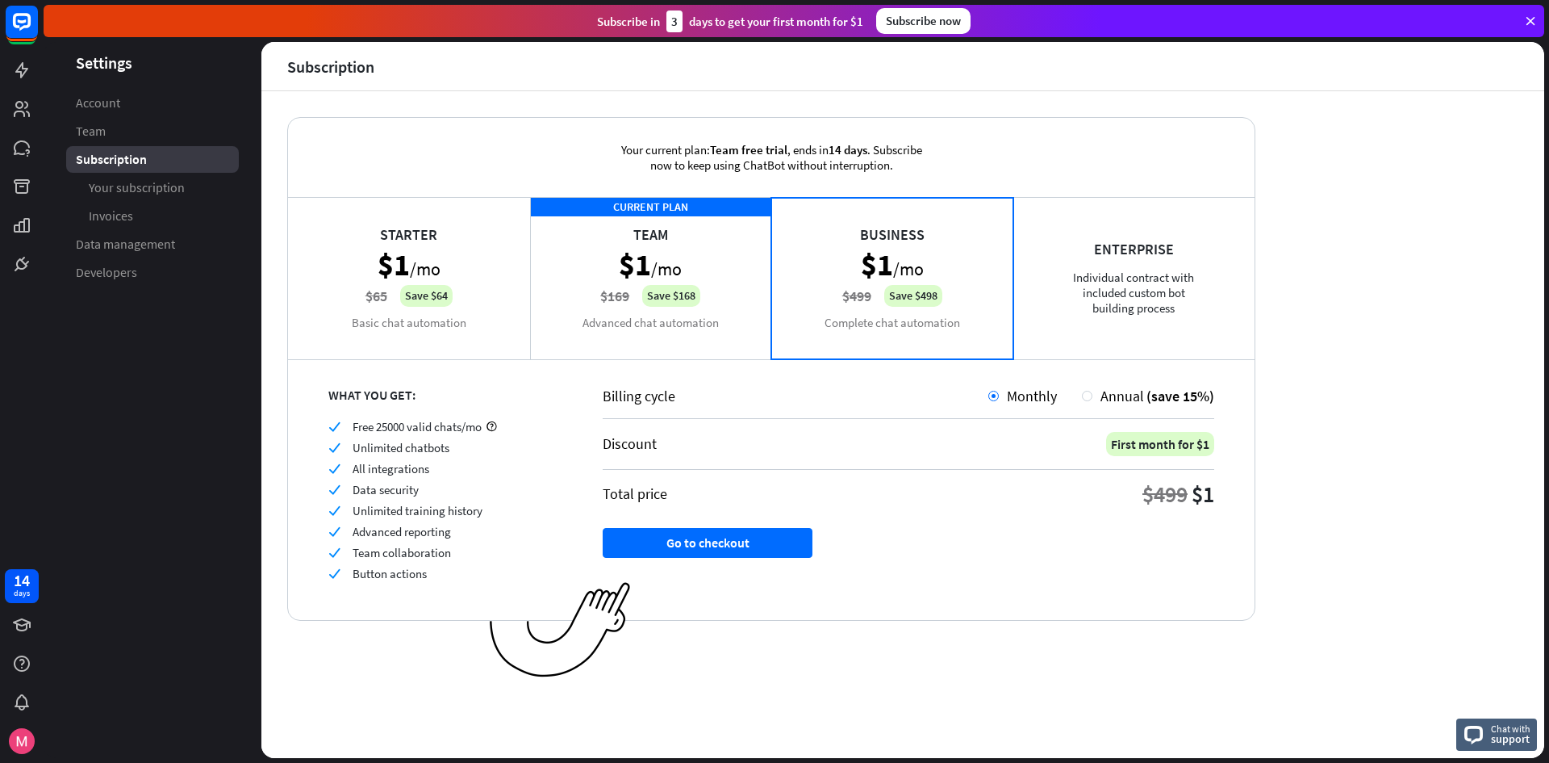
click at [623, 289] on div "CURRENT PLAN Team $1 /mo $169 Save $168 Advanced chat automation" at bounding box center [651, 277] width 242 height 161
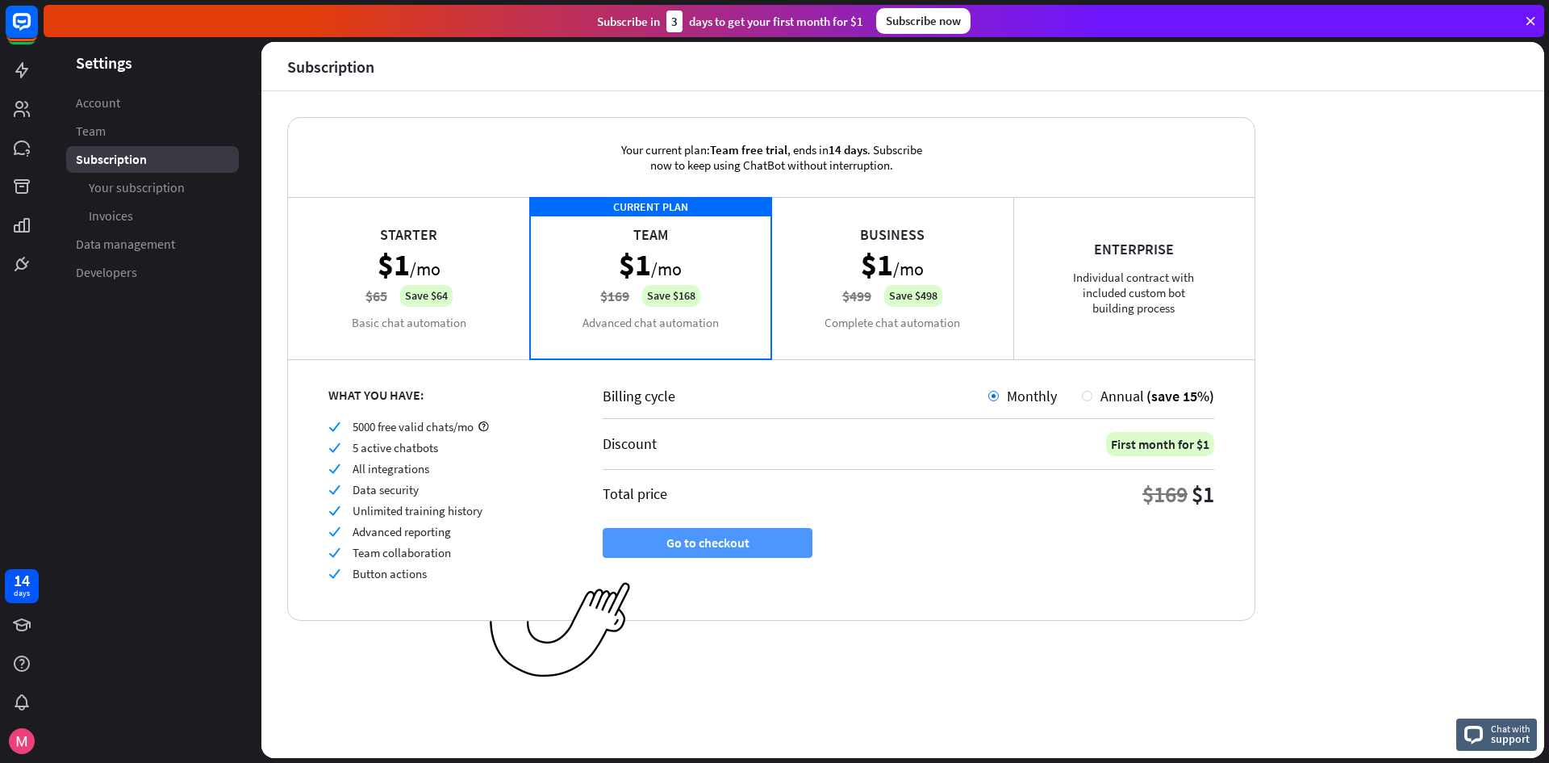
click at [646, 550] on button "Go to checkout" at bounding box center [708, 543] width 210 height 30
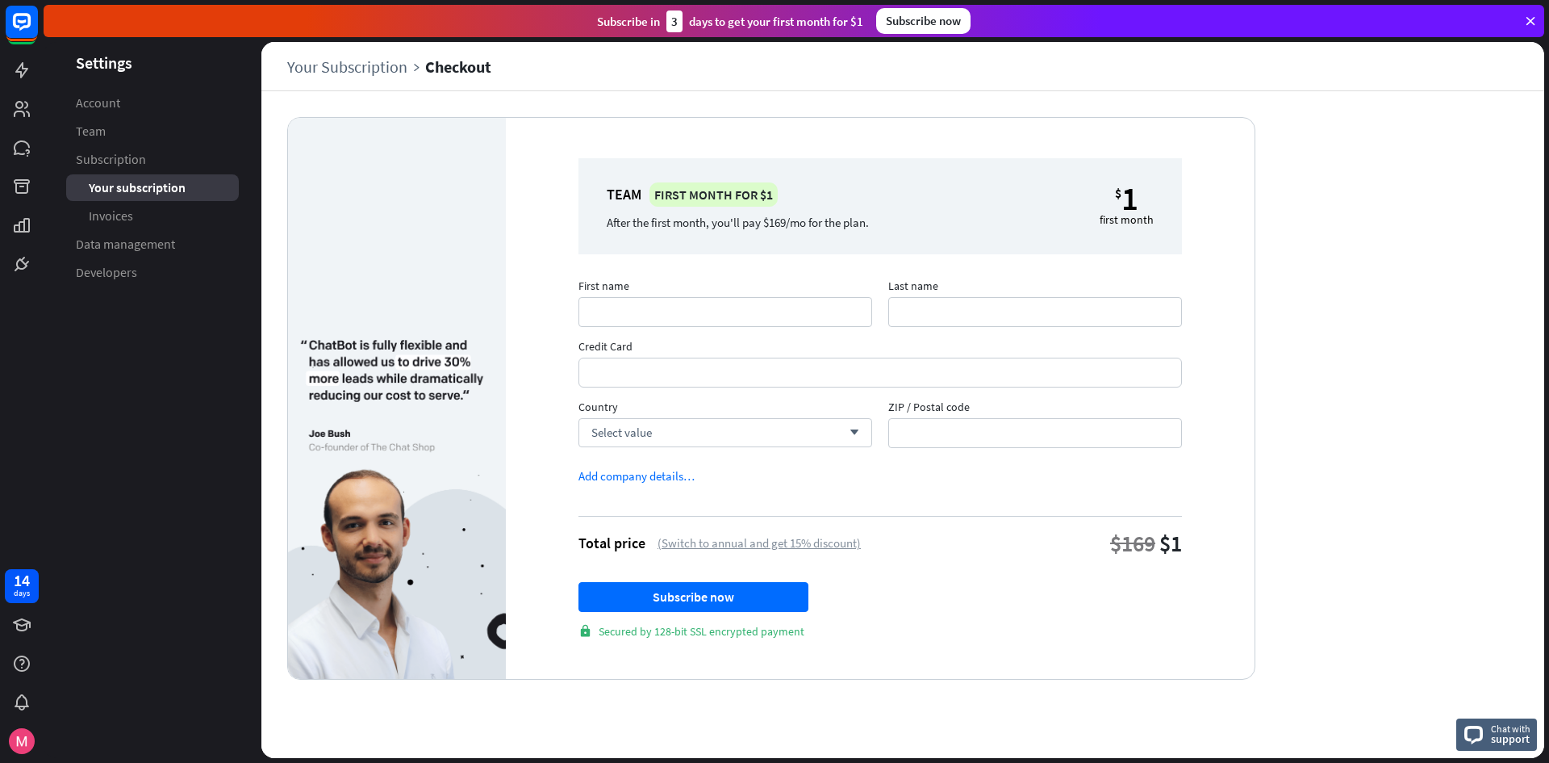
click at [738, 546] on div "(Switch to annual and get 15% discount)" at bounding box center [759, 542] width 203 height 15
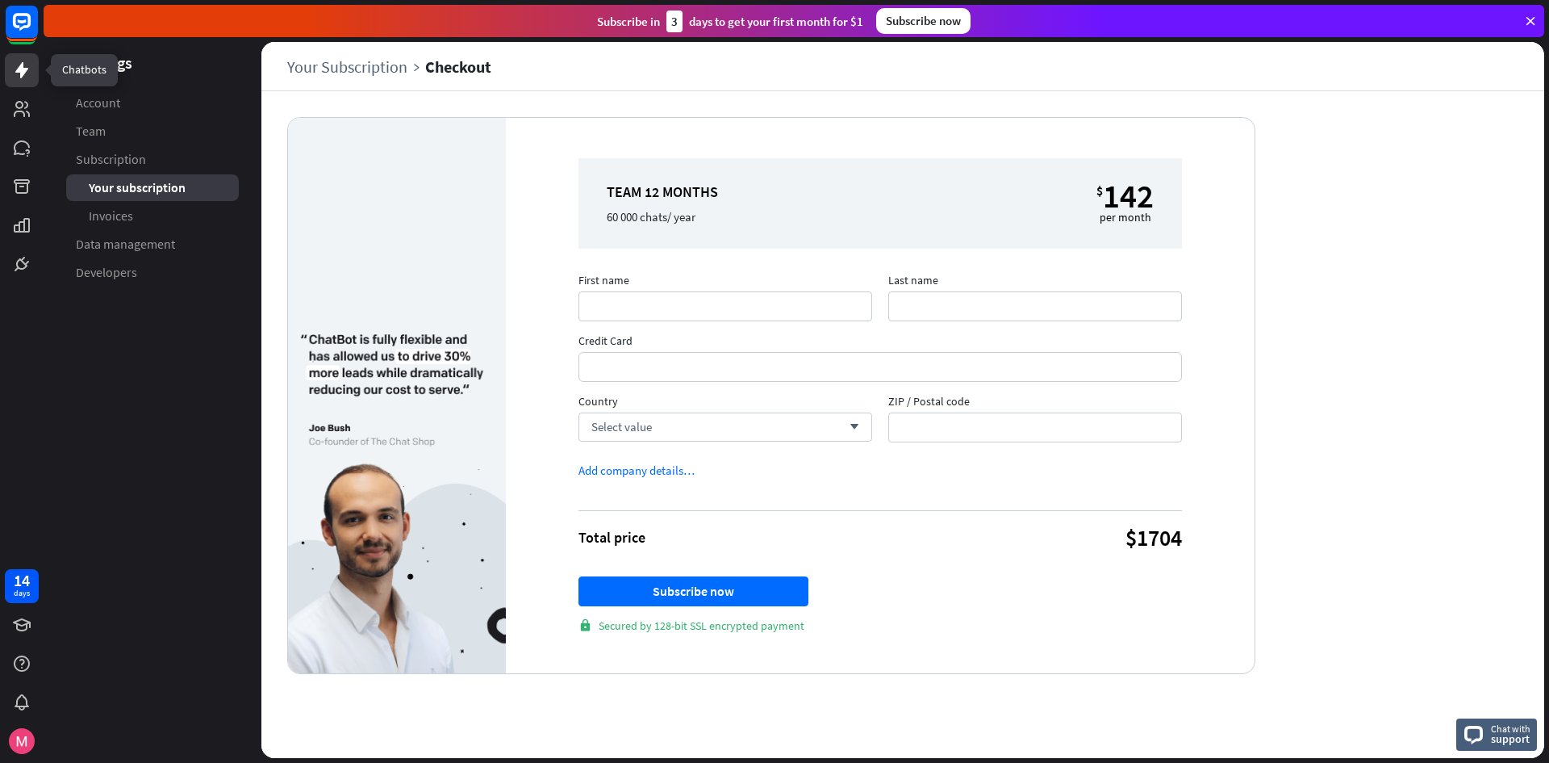
click at [10, 67] on link at bounding box center [22, 70] width 34 height 34
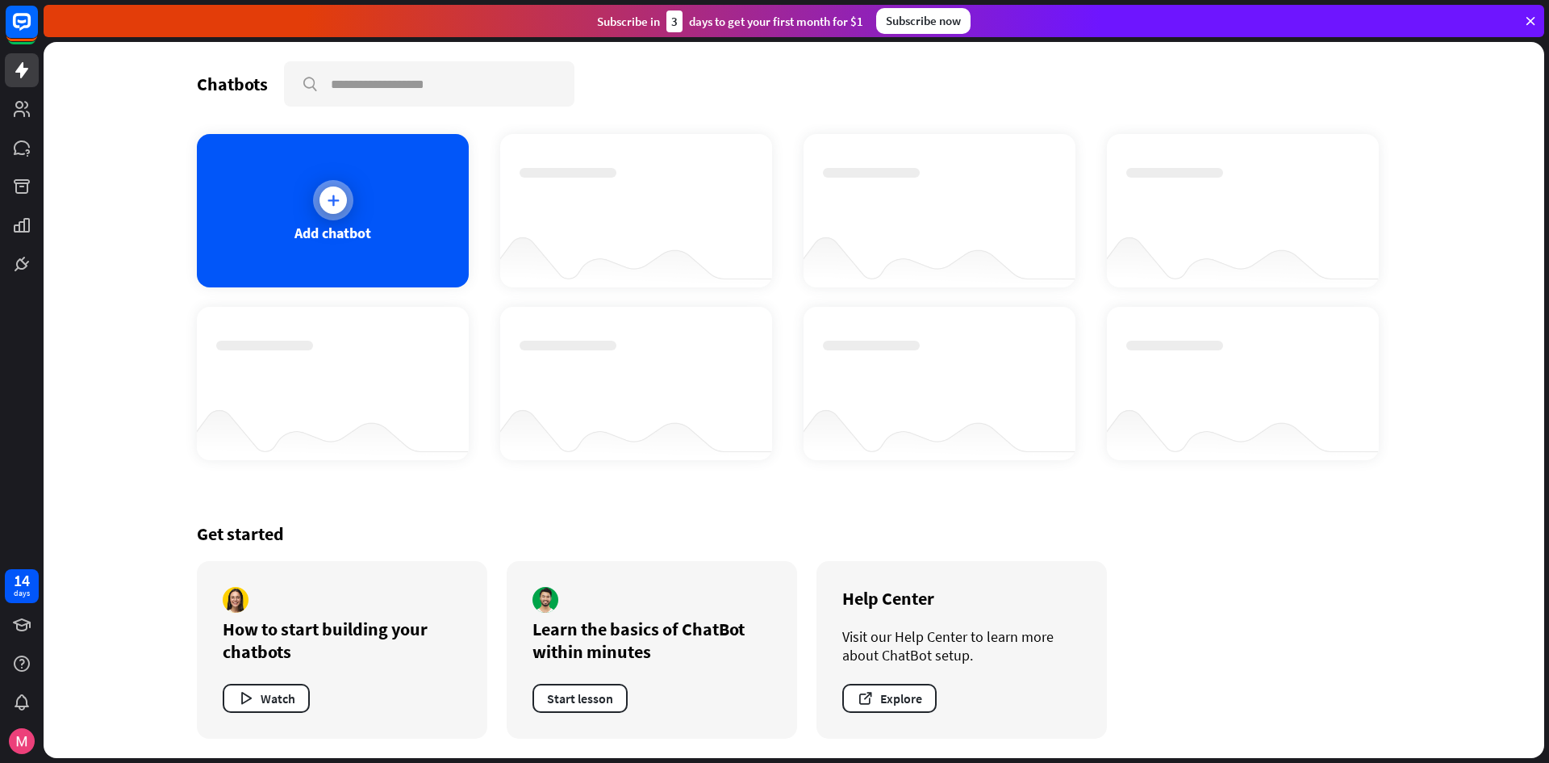
click at [270, 201] on div "Add chatbot" at bounding box center [333, 210] width 272 height 153
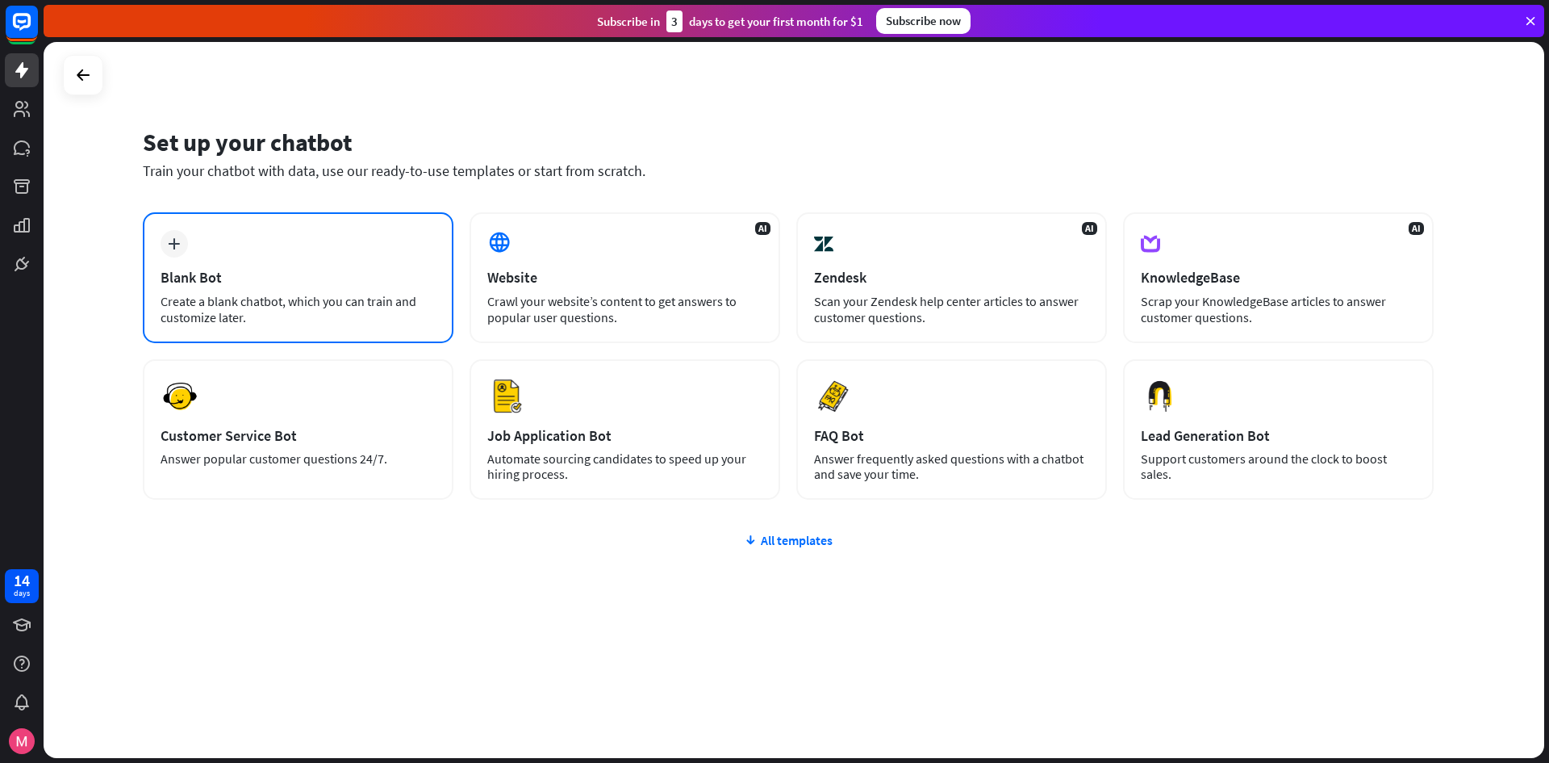
click at [222, 250] on div "plus Blank Bot Create a blank chatbot, which you can train and customize later." at bounding box center [298, 277] width 311 height 131
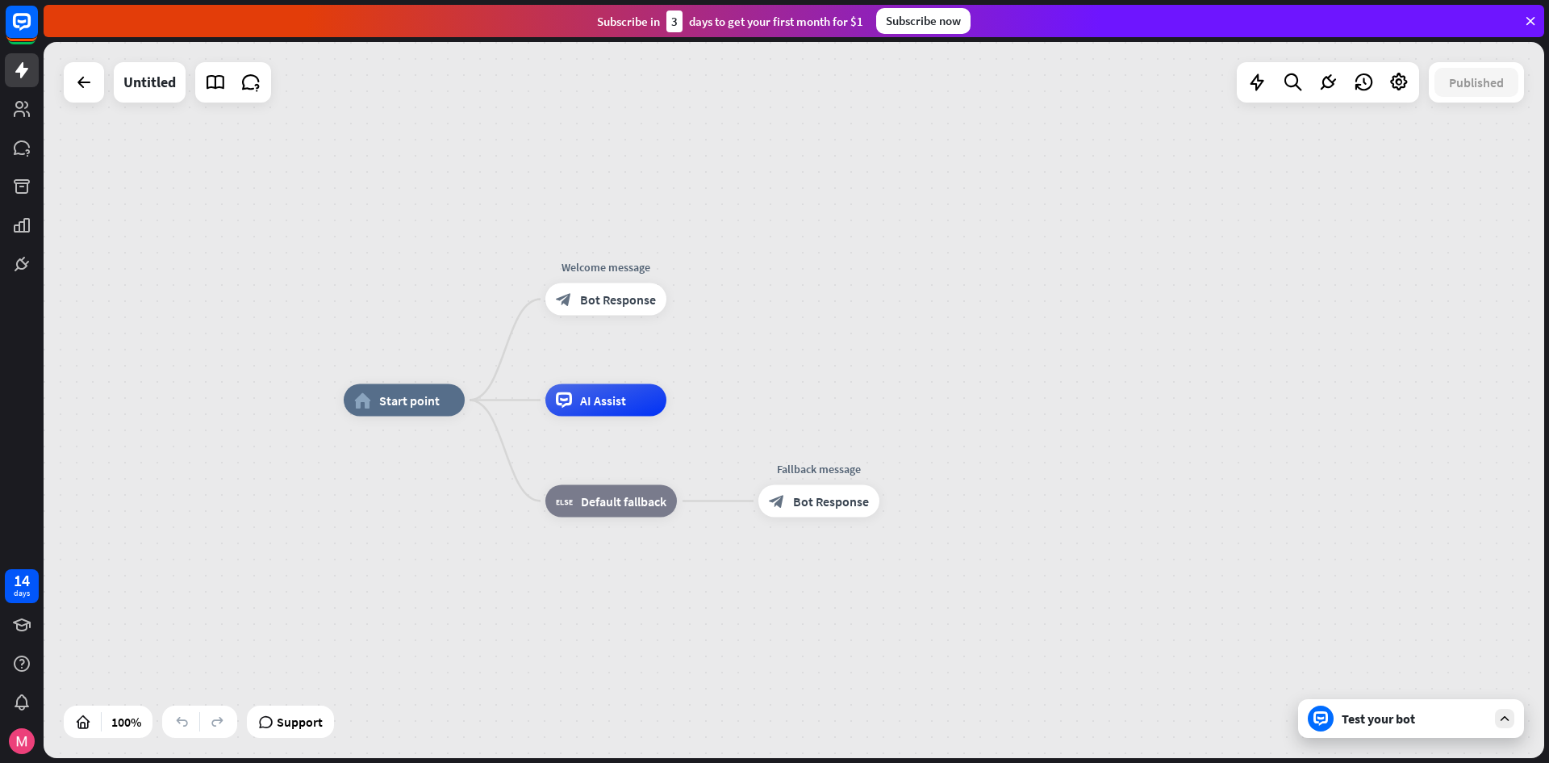
click at [750, 398] on div "home_2 Start point Edit name more_horiz Welcome message block_bot_response Bot …" at bounding box center [794, 400] width 1501 height 716
click at [688, 294] on icon "plus" at bounding box center [687, 299] width 12 height 11
